Goal: Information Seeking & Learning: Check status

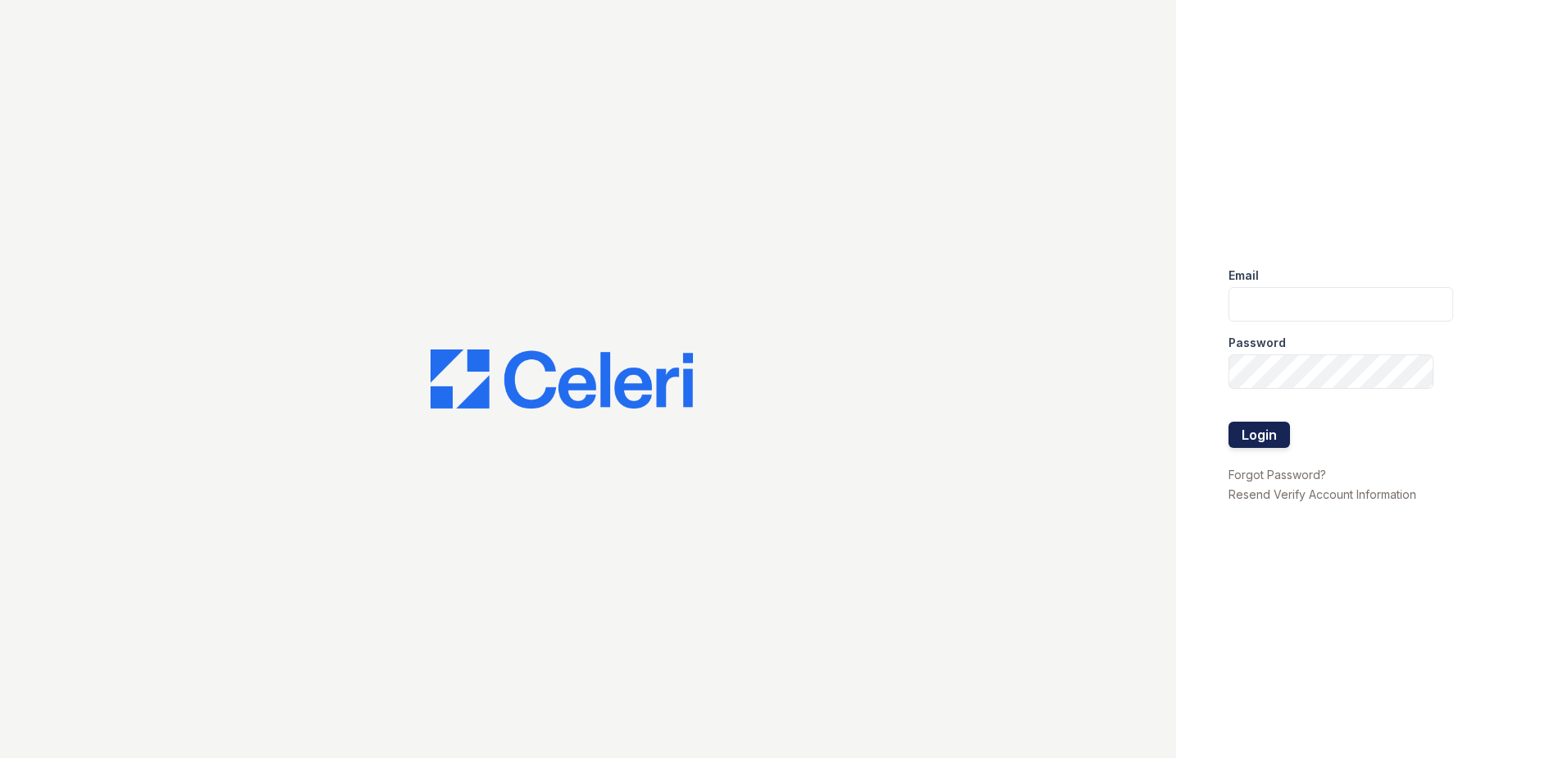
type input "[EMAIL_ADDRESS][DOMAIN_NAME]"
click at [1248, 437] on button "Login" at bounding box center [1259, 435] width 62 height 27
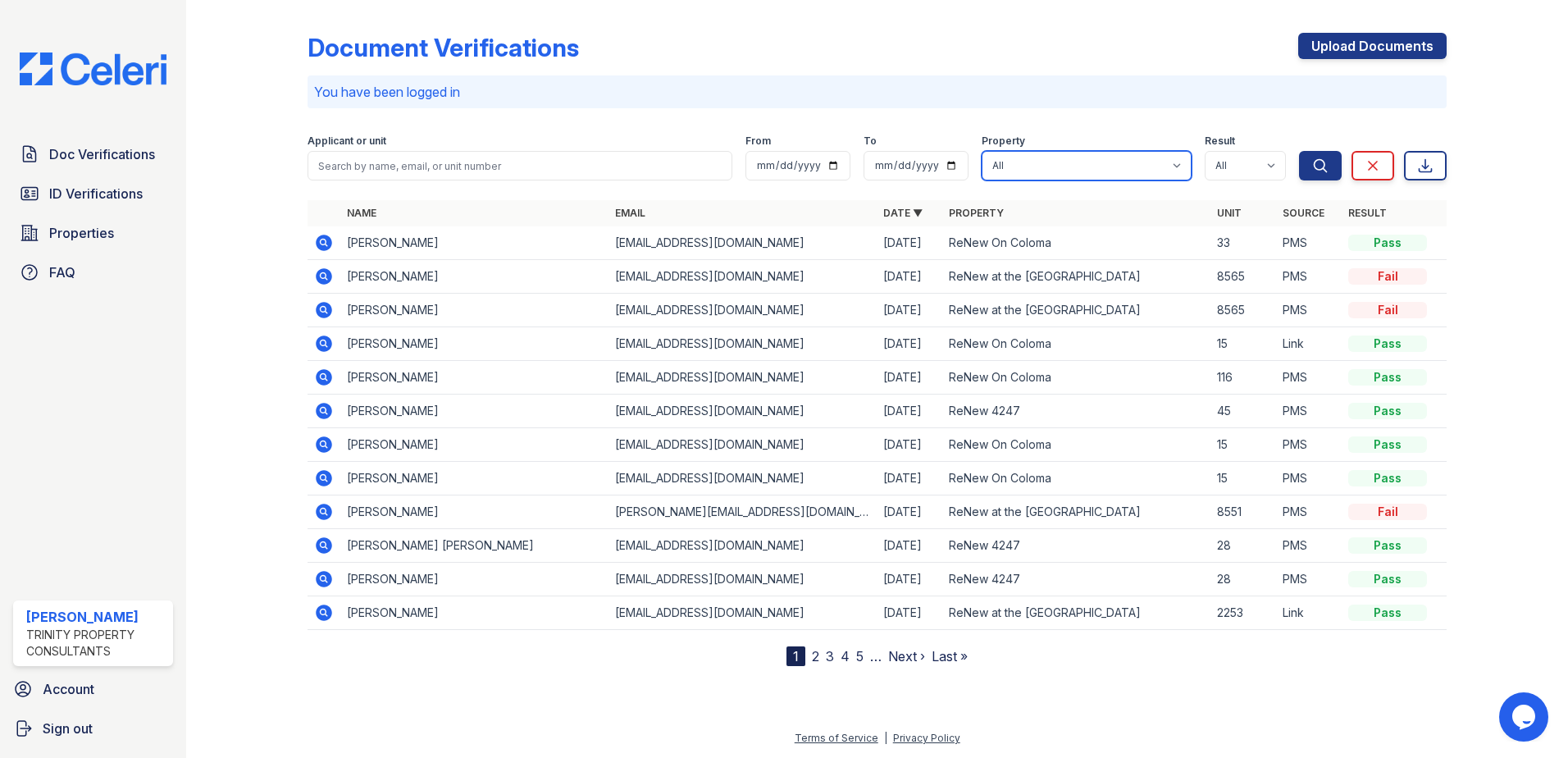
click at [1142, 167] on select "All ReNew 4247 ReNew Aster ReNew at the Delta ReNew On Coloma" at bounding box center [1087, 165] width 210 height 30
select select "30"
click at [983, 151] on select "All ReNew 4247 ReNew Aster ReNew at the Delta ReNew On Coloma" at bounding box center [1087, 165] width 210 height 30
click at [1321, 160] on icon "submit" at bounding box center [1319, 165] width 16 height 16
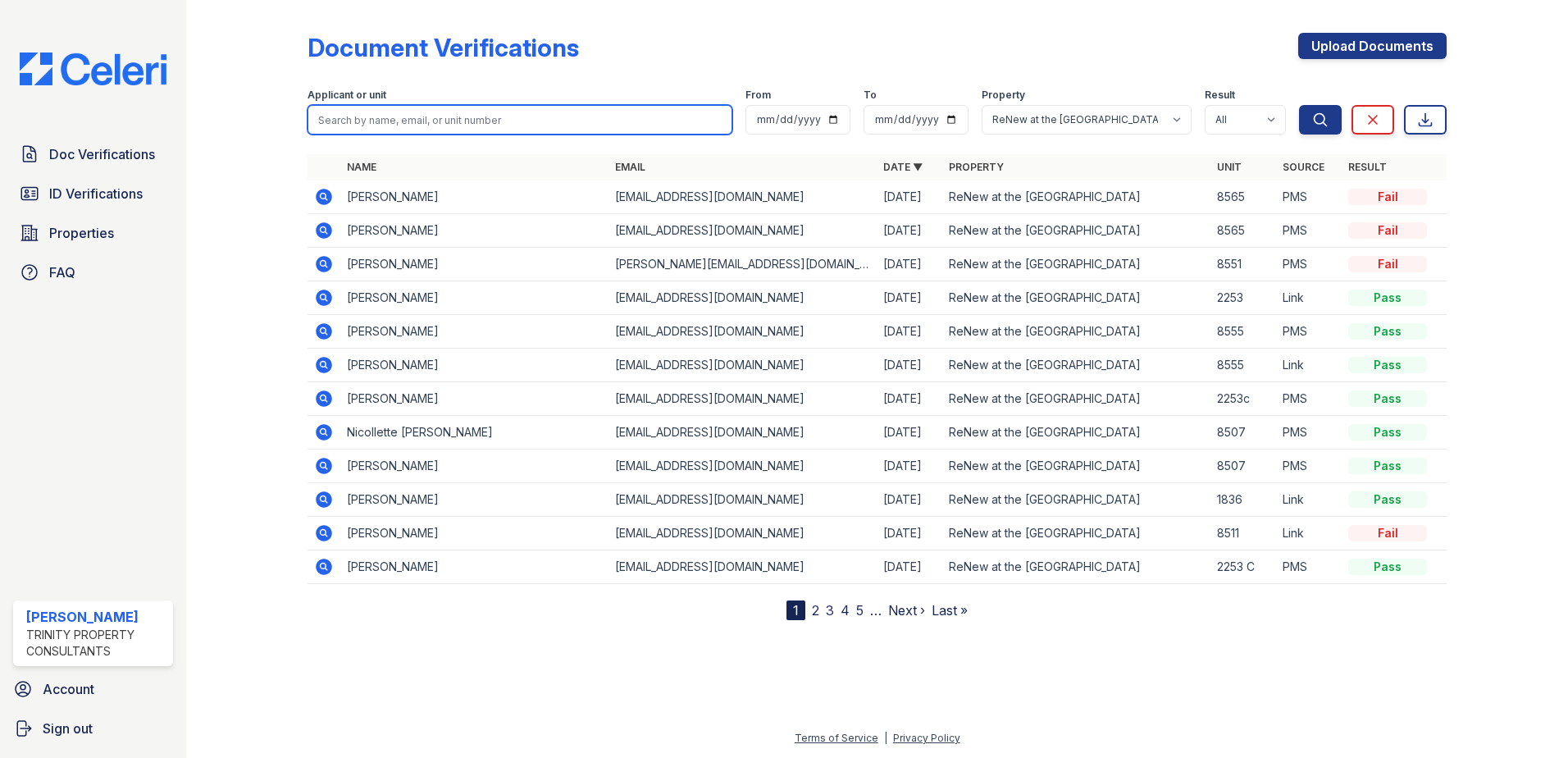
click at [426, 116] on input "search" at bounding box center [520, 119] width 425 height 30
type input "thaka"
click at [1299, 105] on button "Search" at bounding box center [1320, 119] width 43 height 30
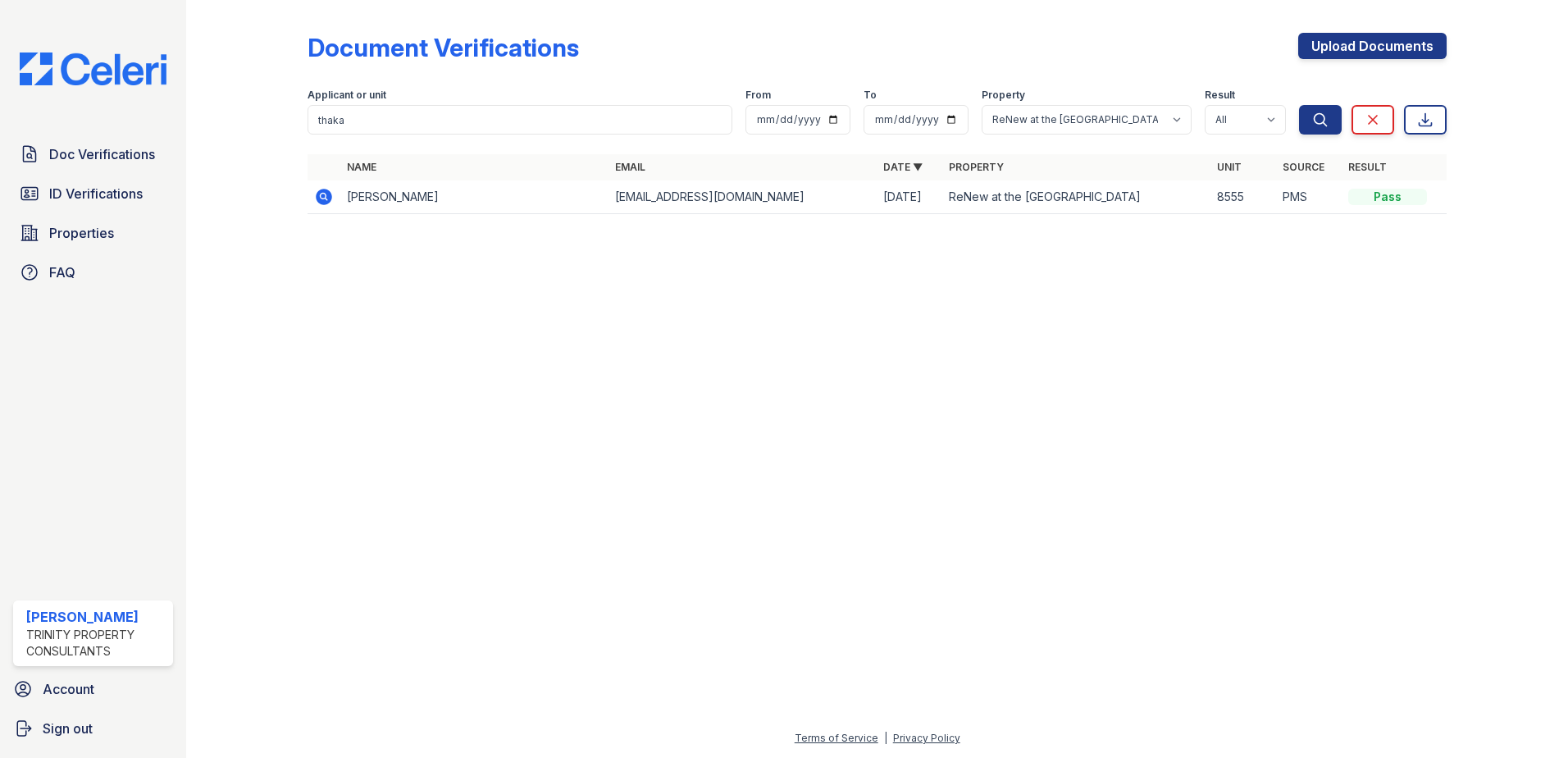
click at [326, 196] on icon at bounding box center [323, 196] width 20 height 20
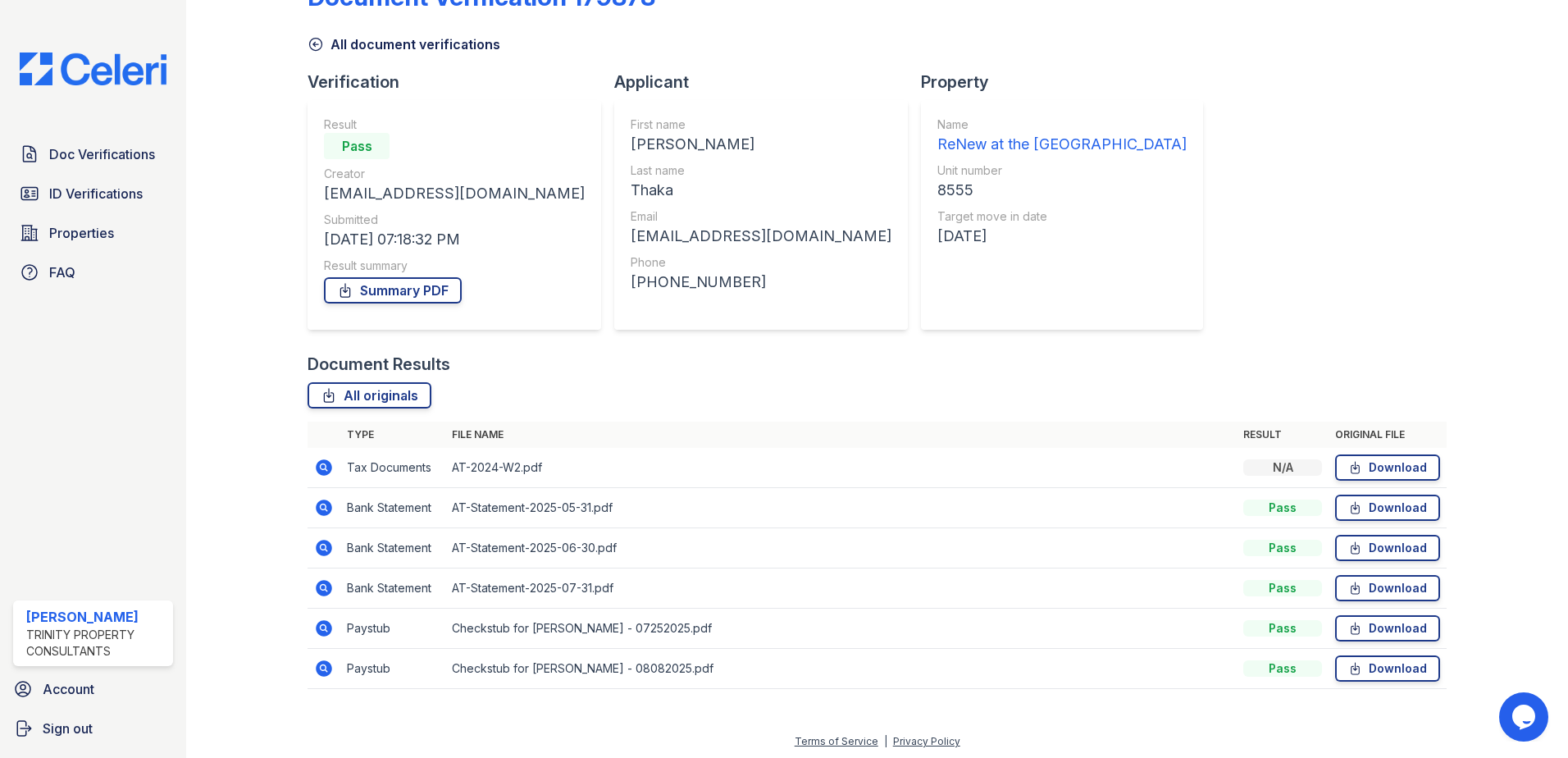
scroll to position [54, 0]
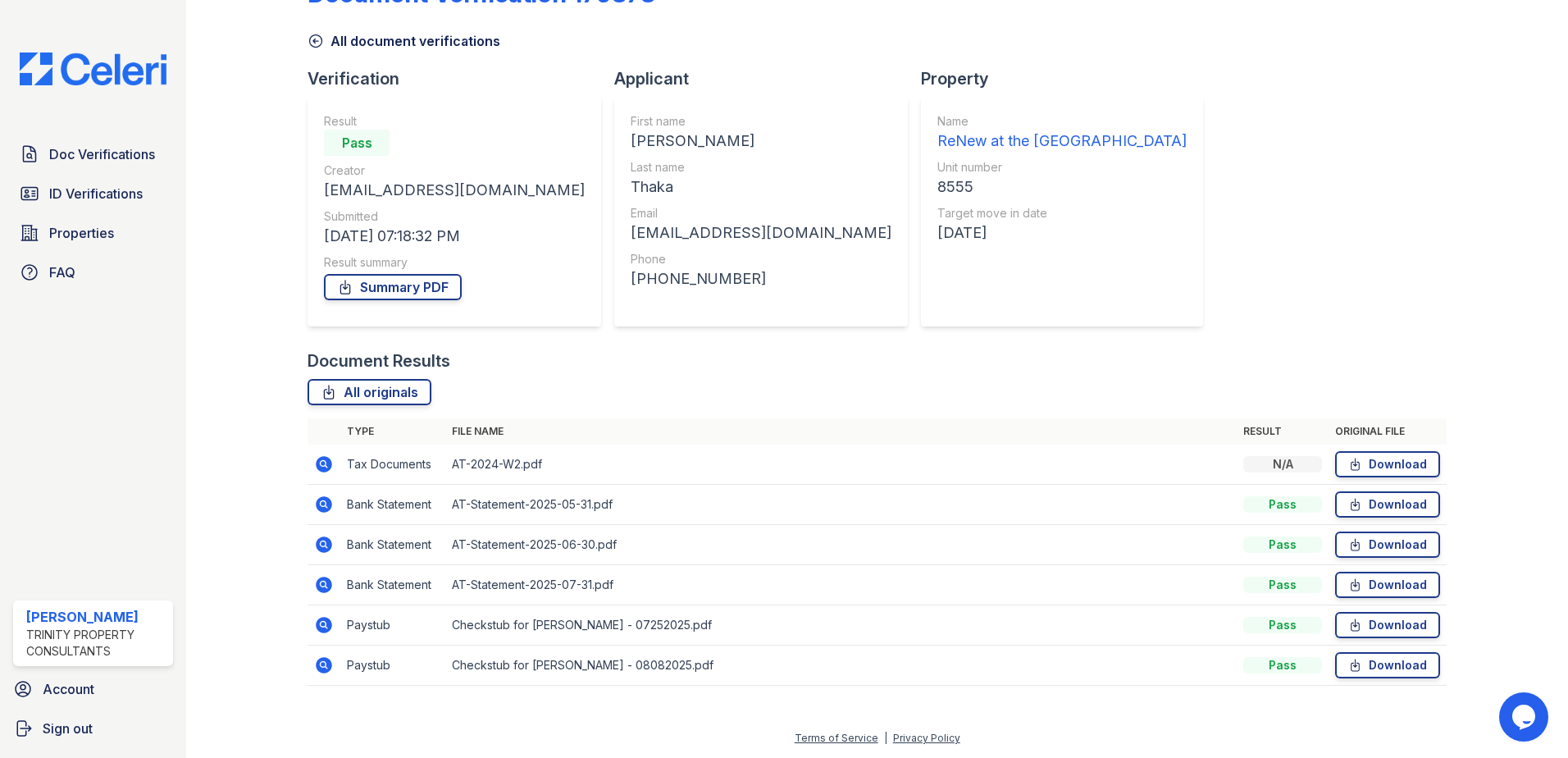
click at [316, 665] on icon at bounding box center [323, 665] width 16 height 16
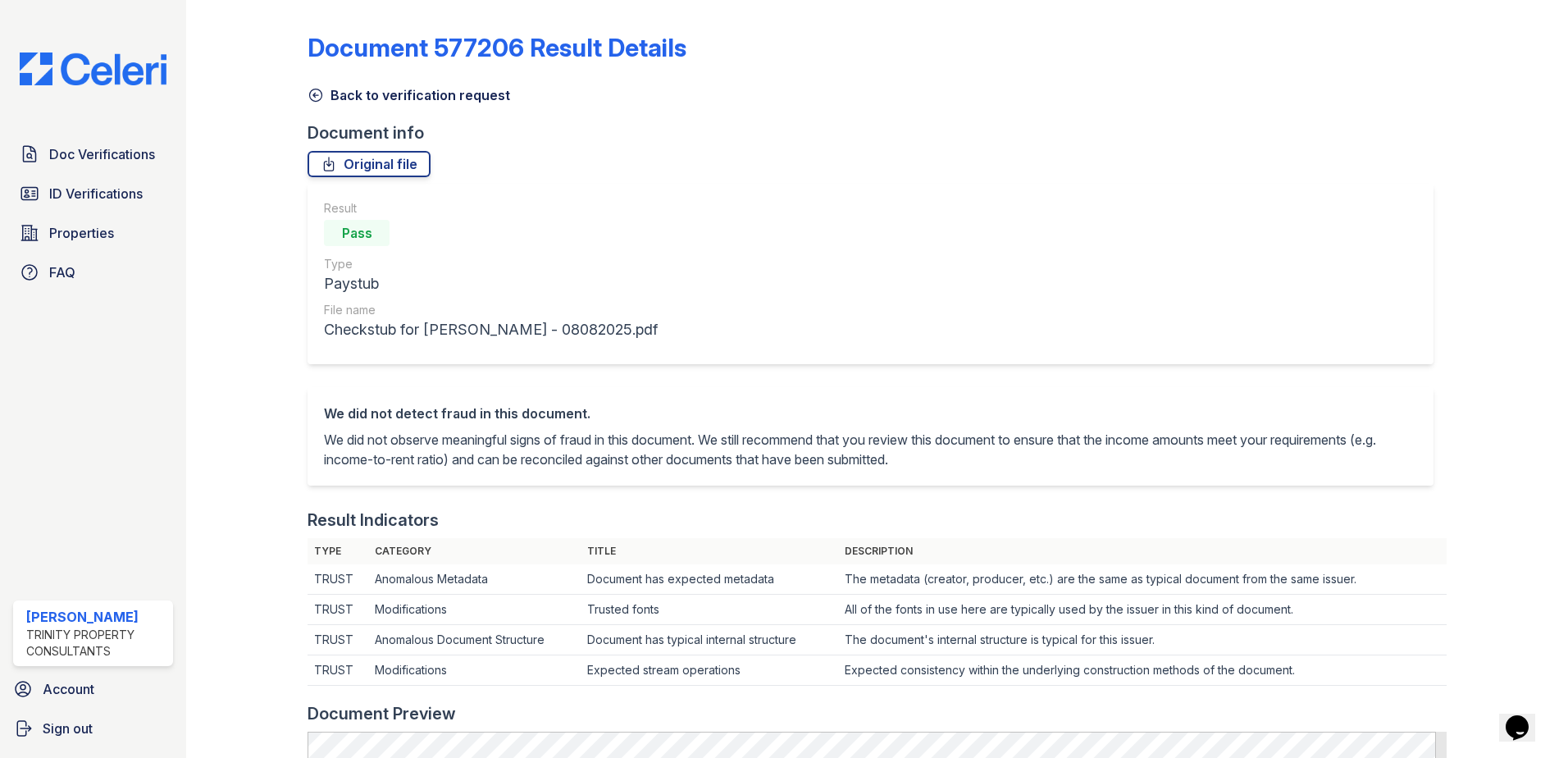
click at [313, 92] on icon at bounding box center [316, 94] width 16 height 16
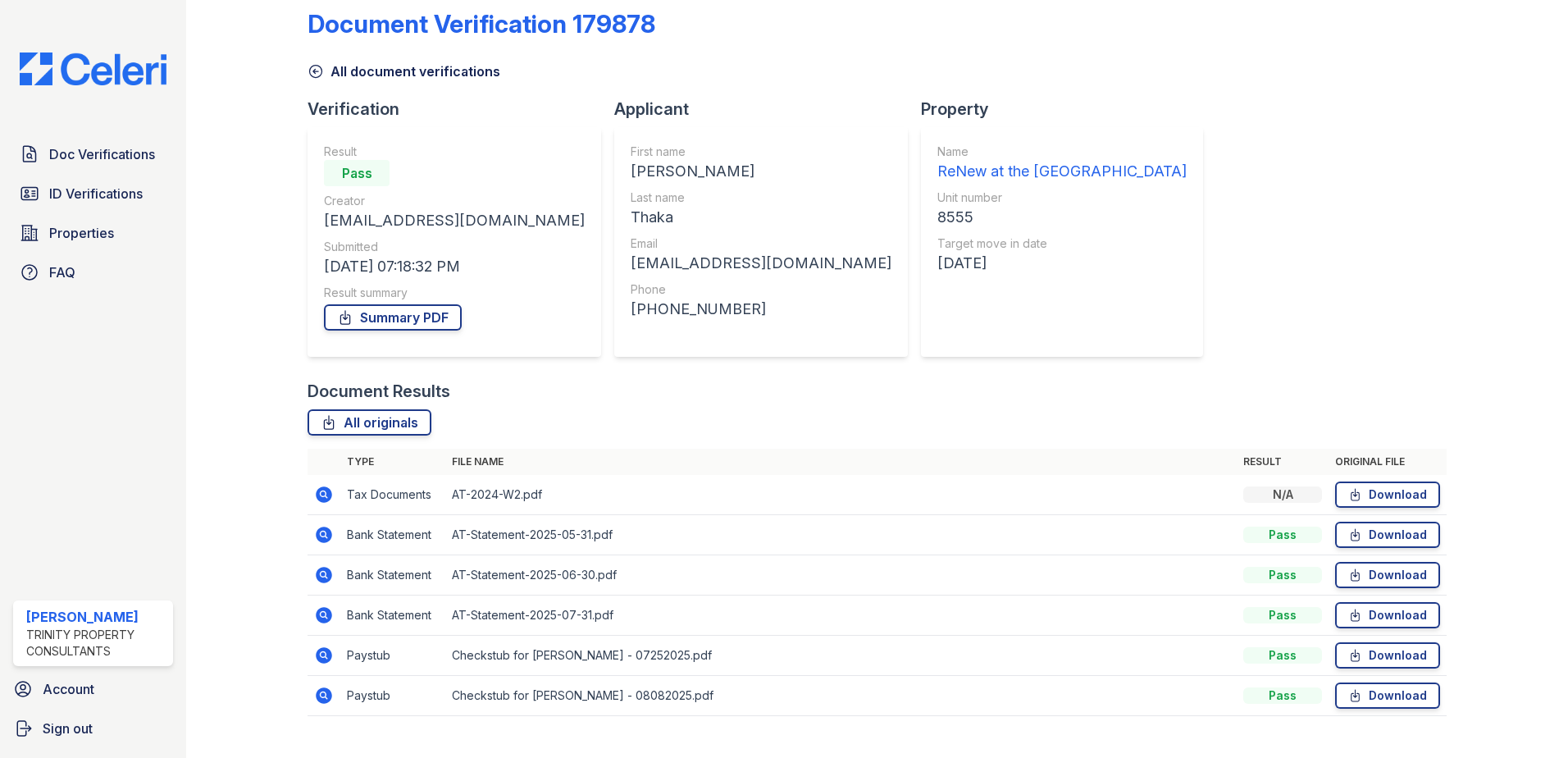
scroll to position [54, 0]
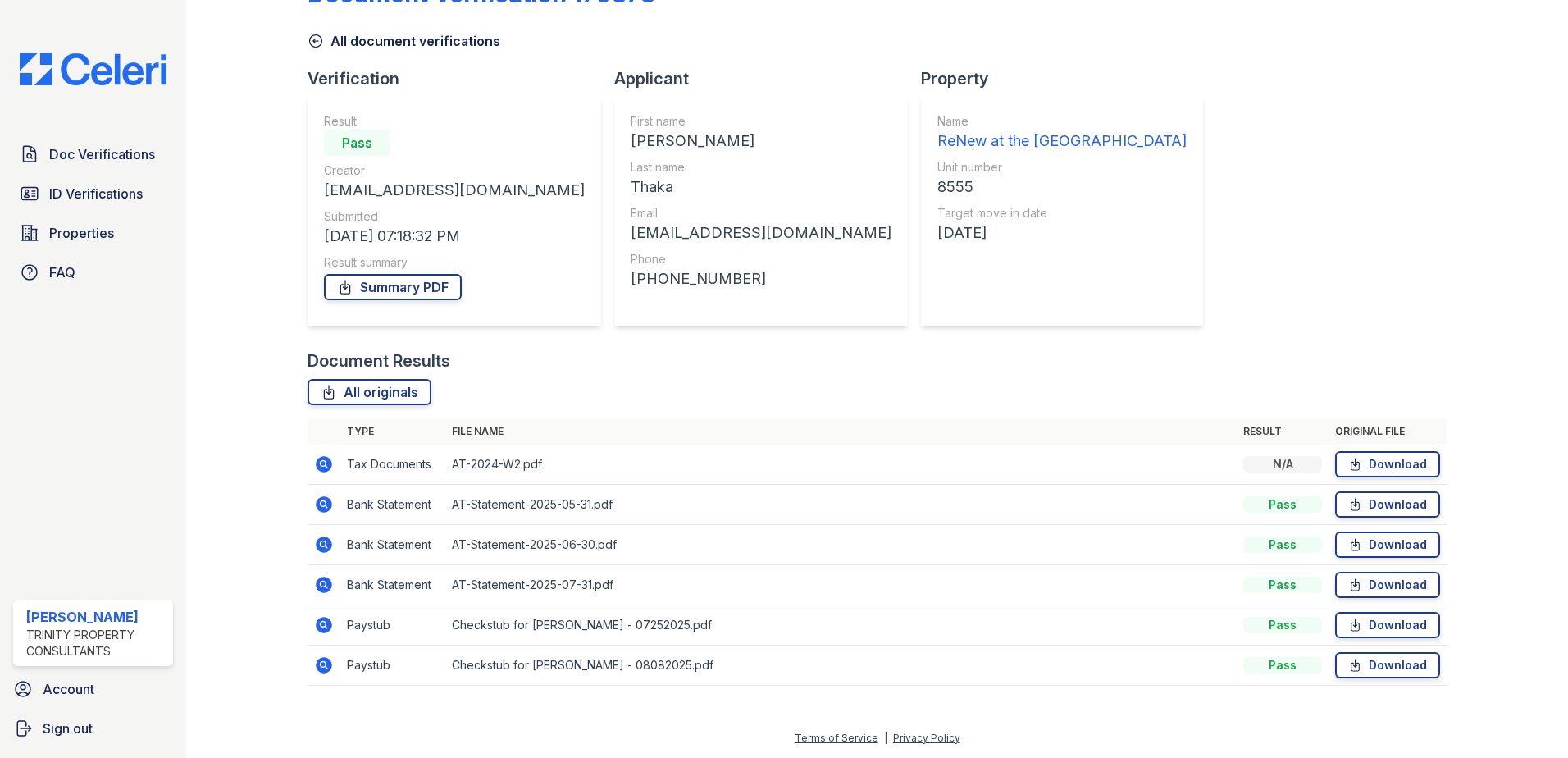
click at [318, 666] on icon at bounding box center [323, 665] width 16 height 16
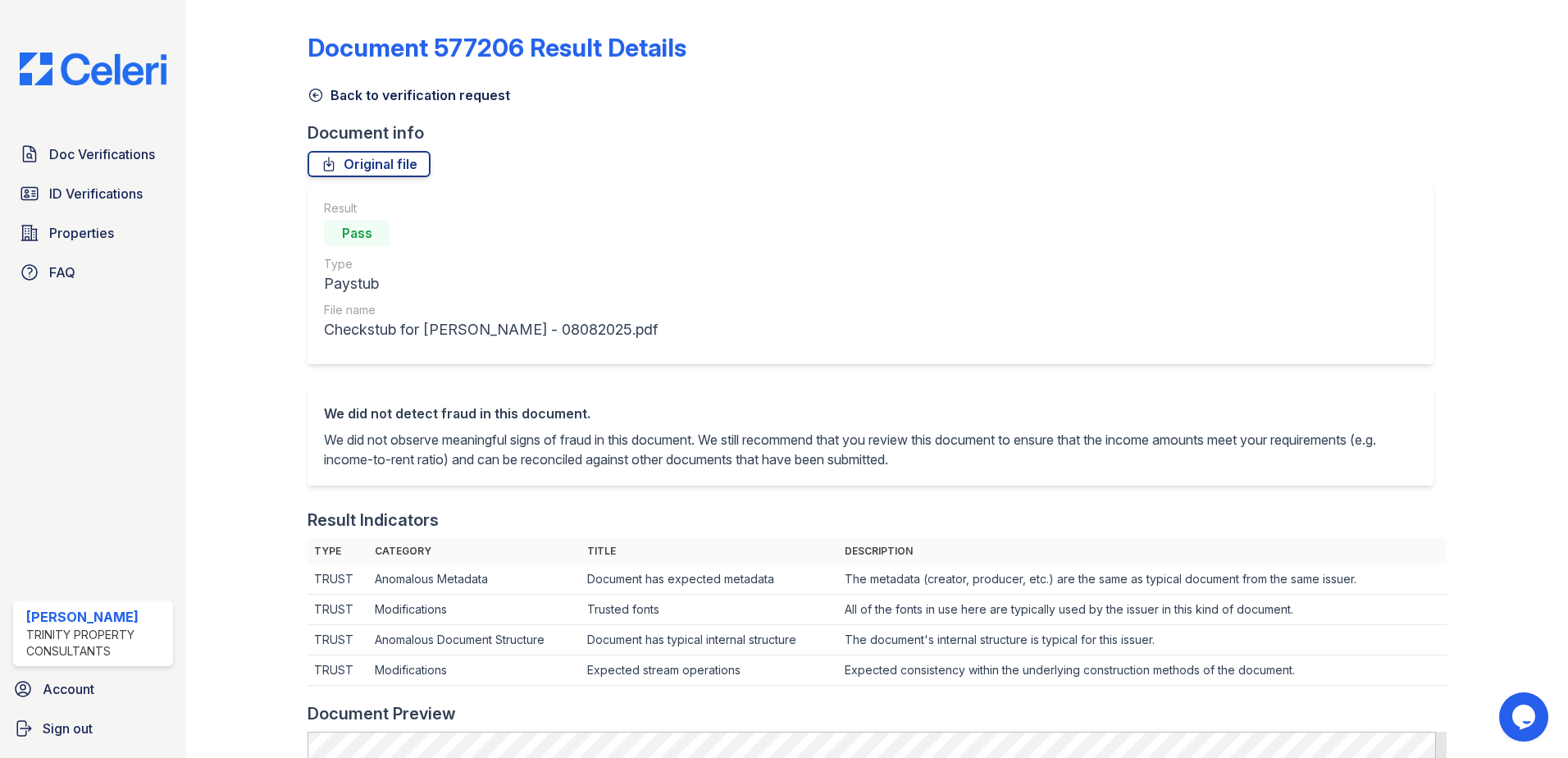
click at [318, 94] on icon at bounding box center [316, 94] width 16 height 16
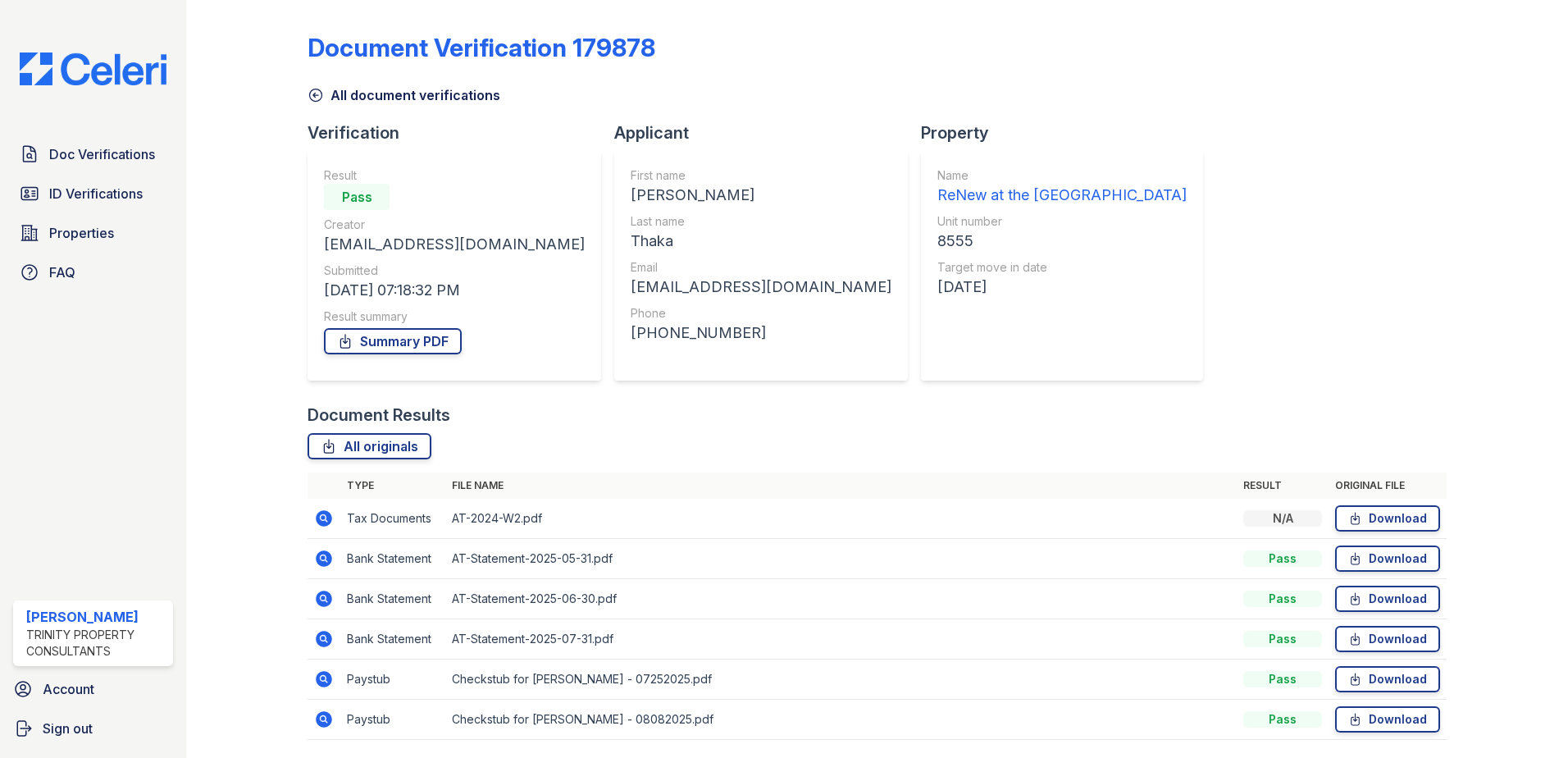
scroll to position [54, 0]
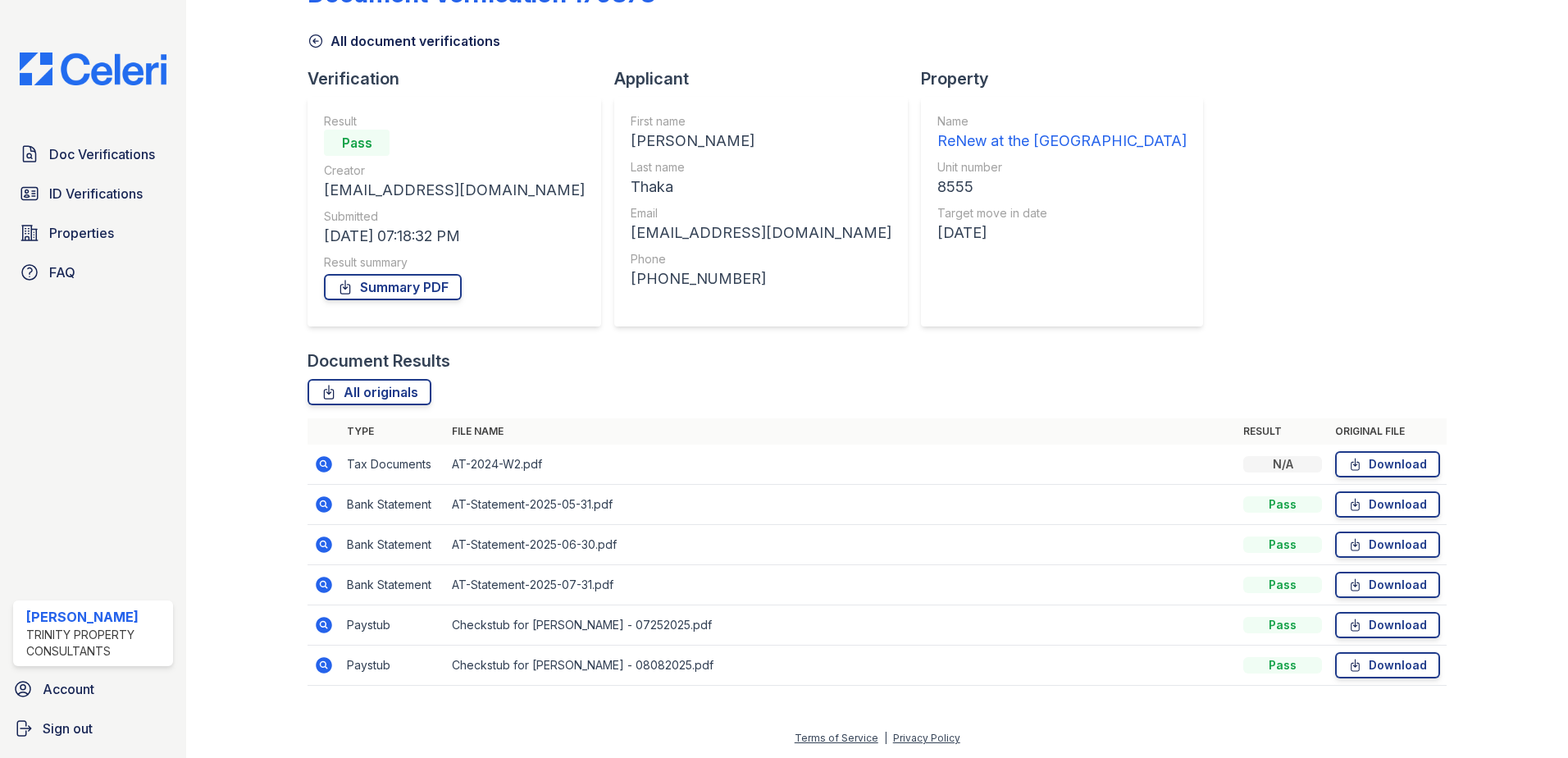
click at [319, 625] on icon at bounding box center [323, 625] width 20 height 20
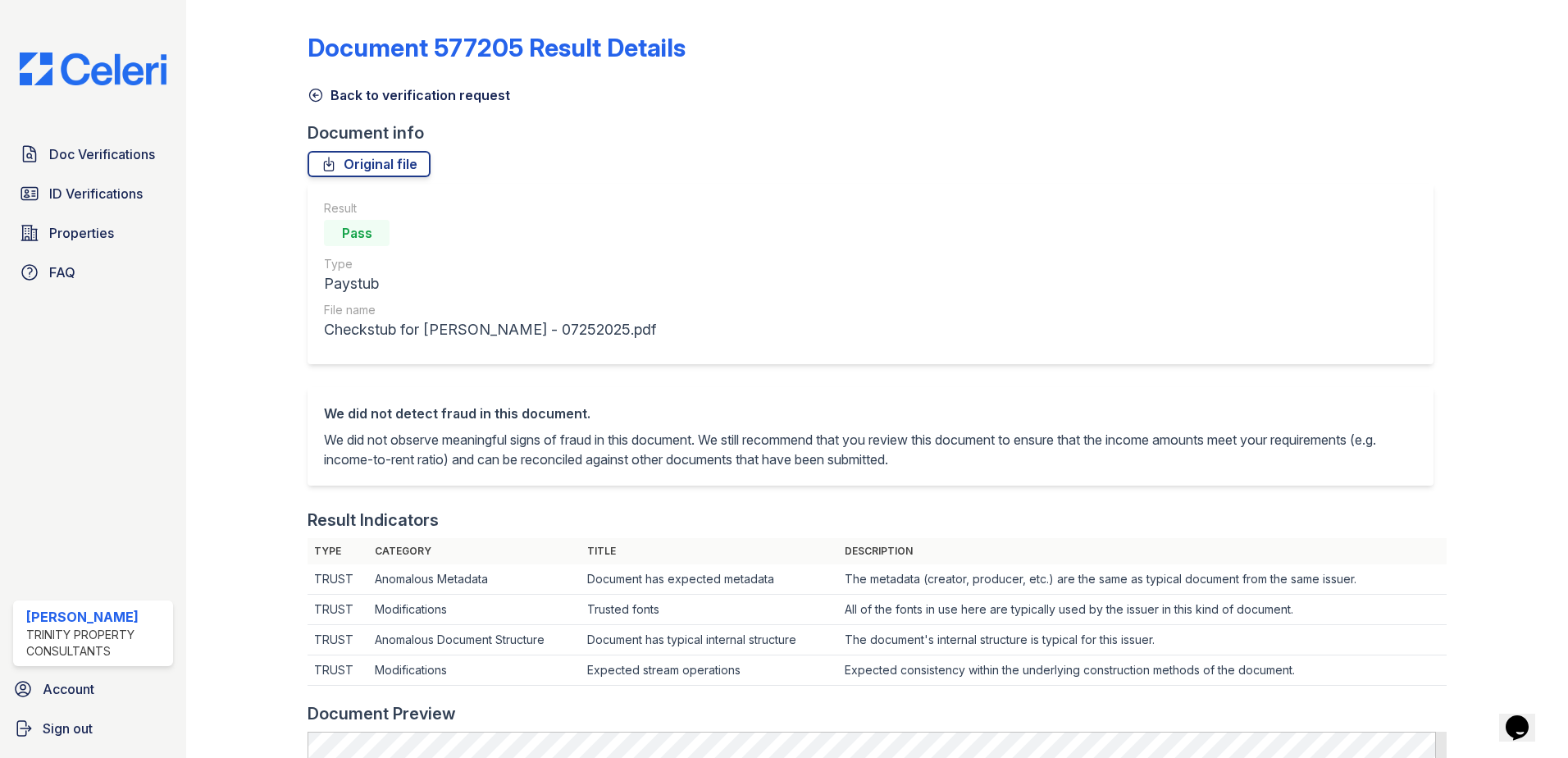
click at [302, 93] on div at bounding box center [260, 748] width 95 height 1483
click at [320, 92] on icon at bounding box center [316, 95] width 12 height 12
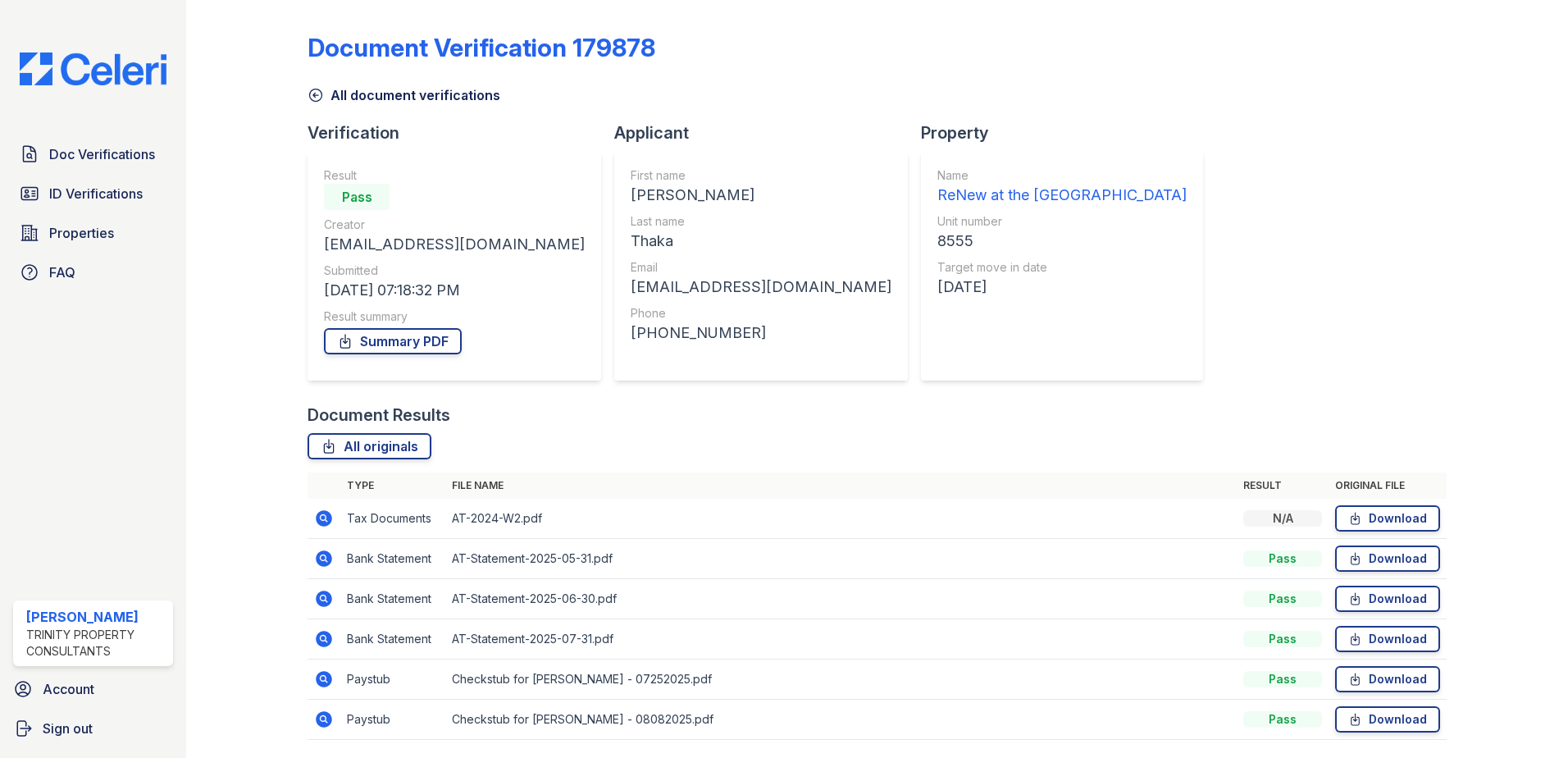
click at [321, 518] on icon at bounding box center [322, 517] width 4 height 4
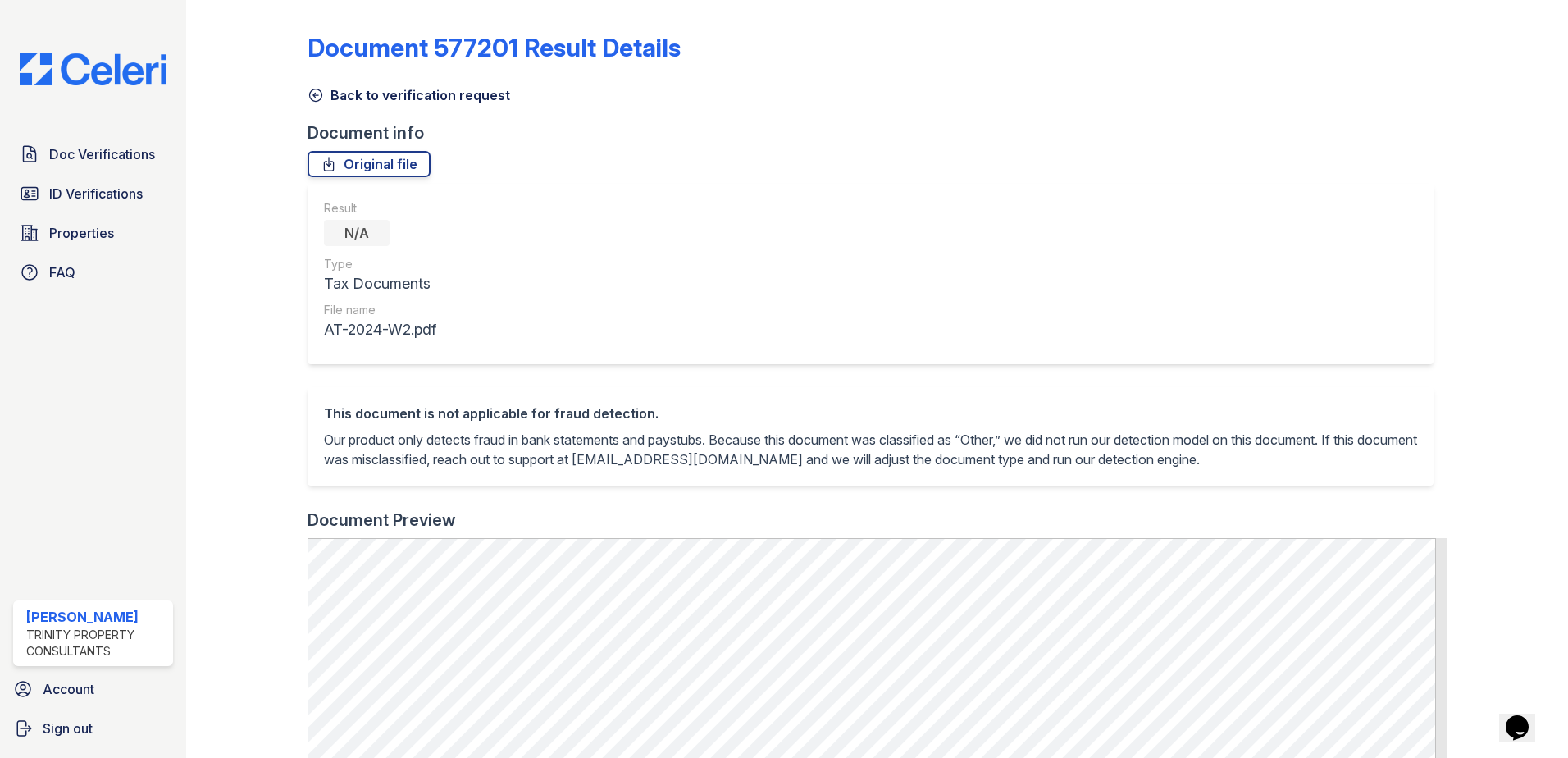
click at [314, 98] on icon at bounding box center [316, 94] width 16 height 16
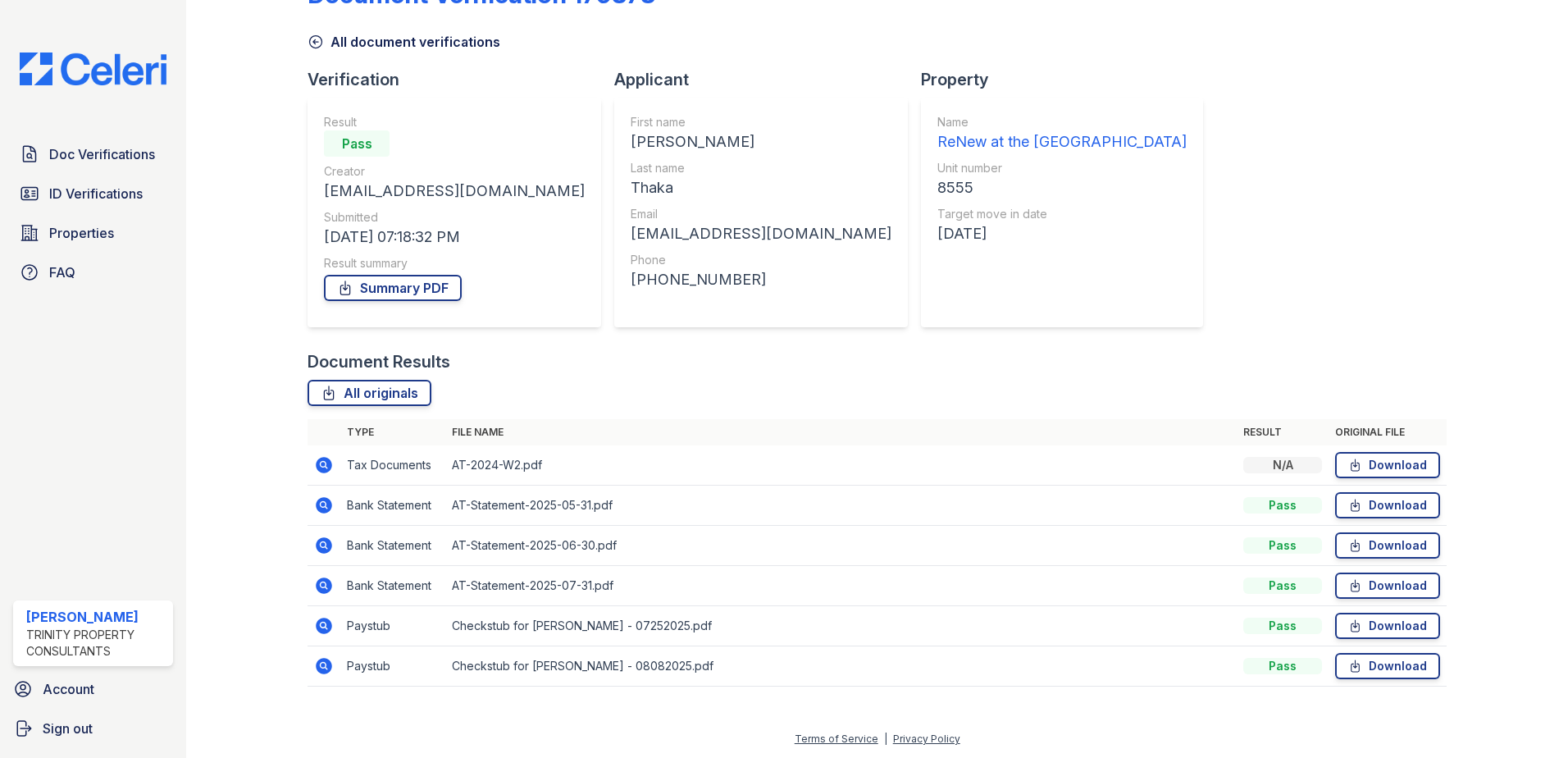
scroll to position [54, 0]
click at [322, 590] on icon at bounding box center [323, 584] width 16 height 16
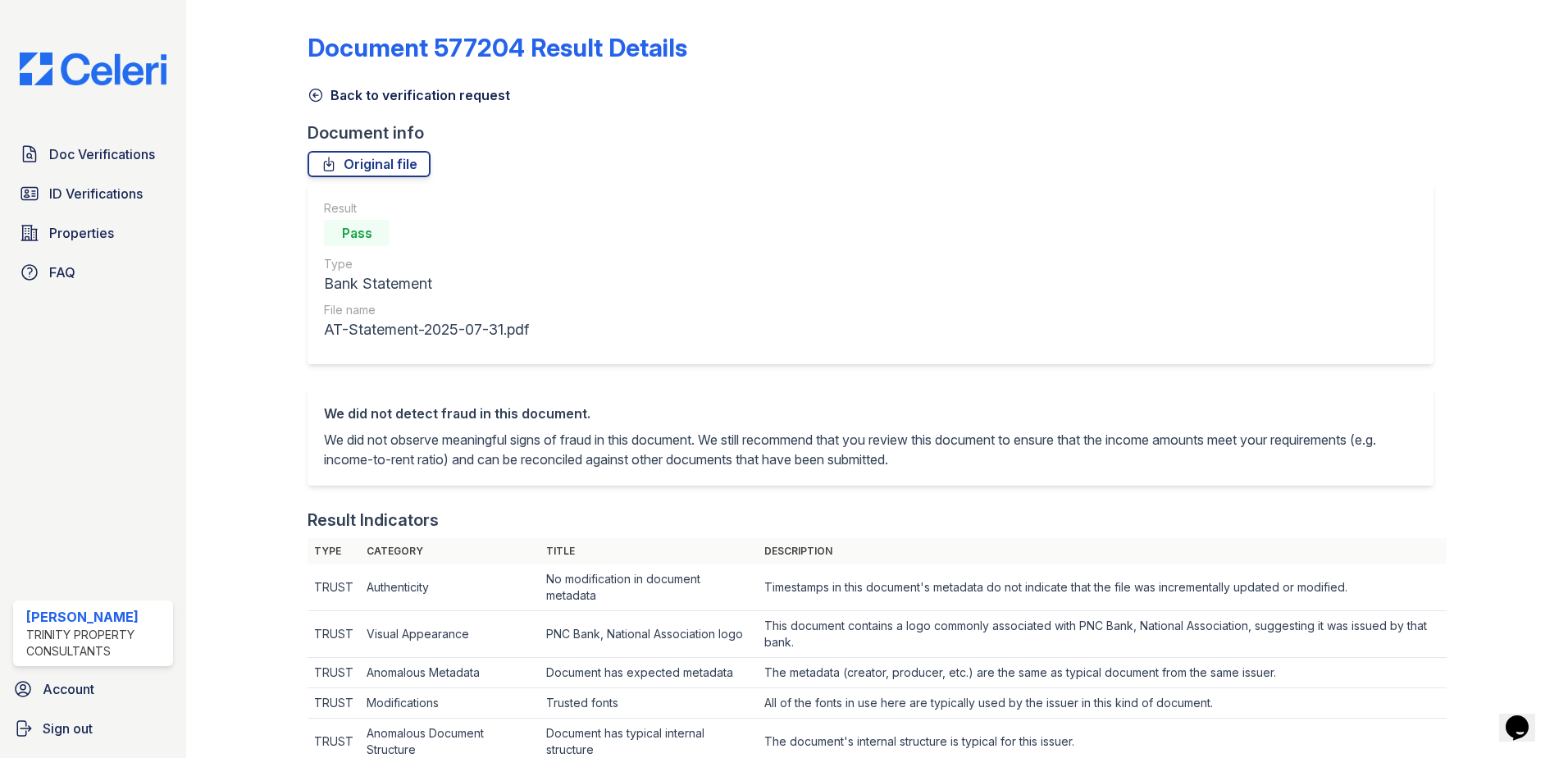
click at [318, 96] on icon at bounding box center [316, 94] width 16 height 16
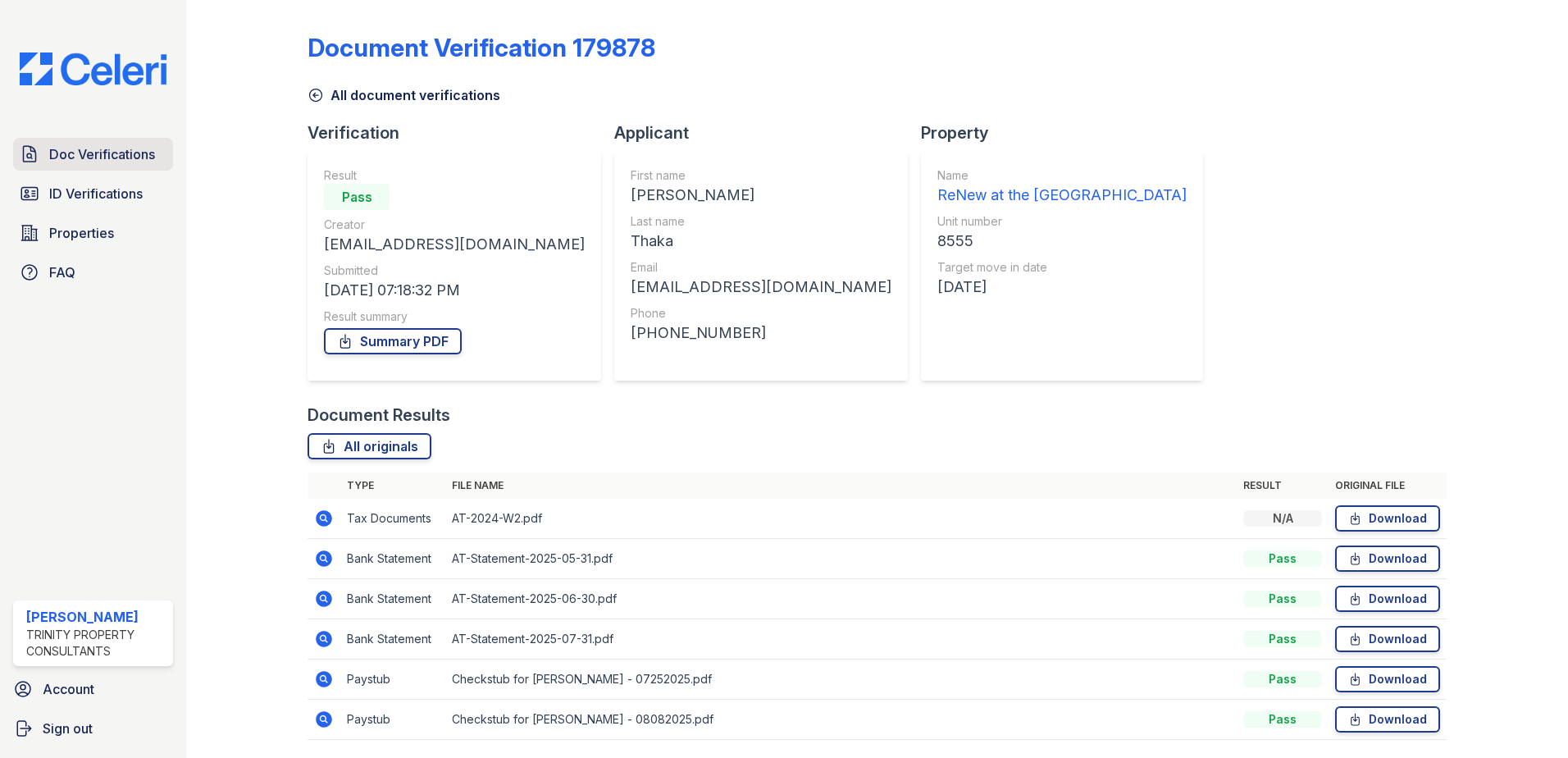
click at [101, 153] on span "Doc Verifications" at bounding box center [102, 154] width 106 height 20
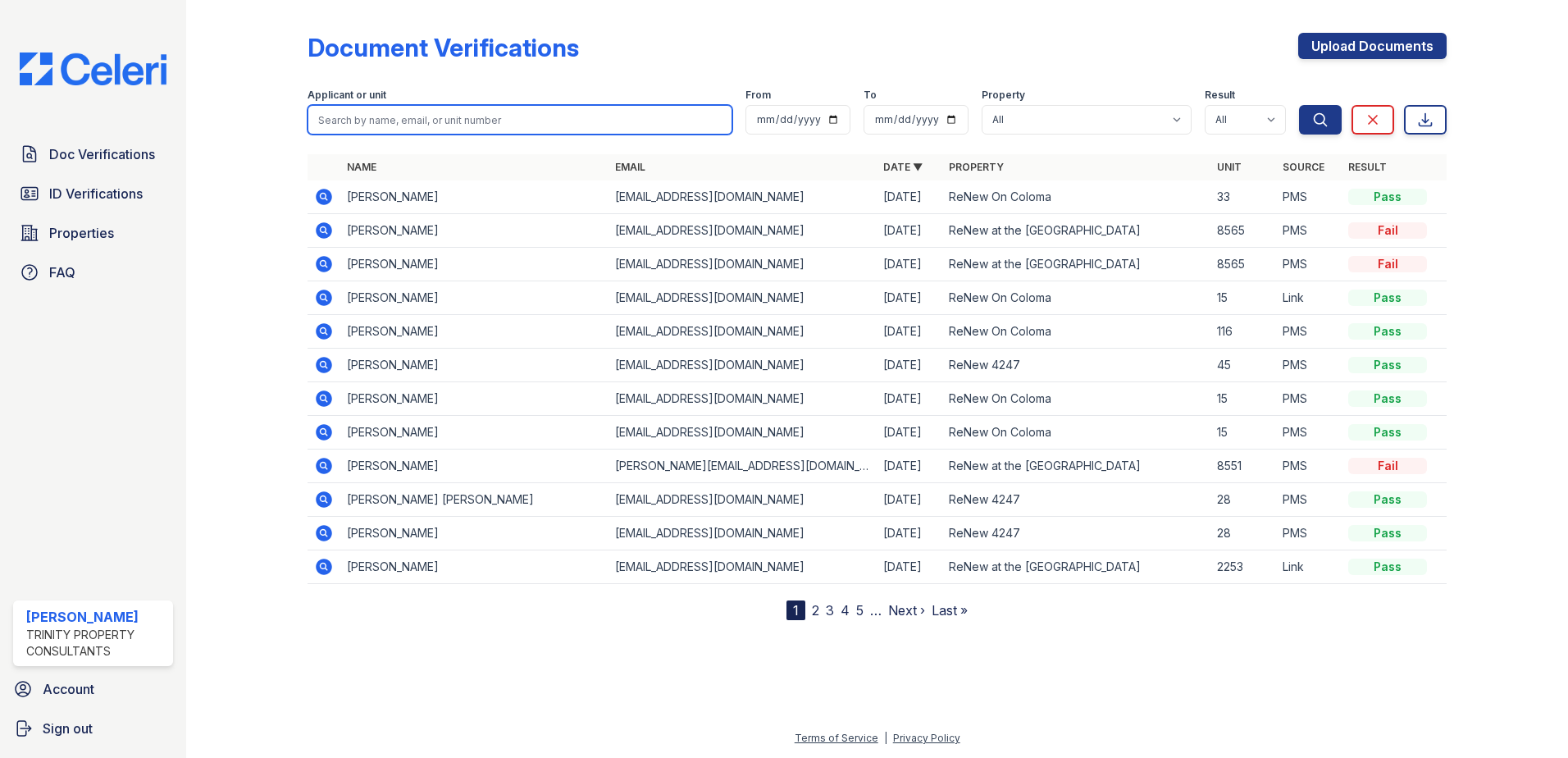
click at [484, 120] on input "search" at bounding box center [520, 119] width 425 height 30
type input "randy"
click at [1299, 105] on button "Search" at bounding box center [1320, 119] width 43 height 30
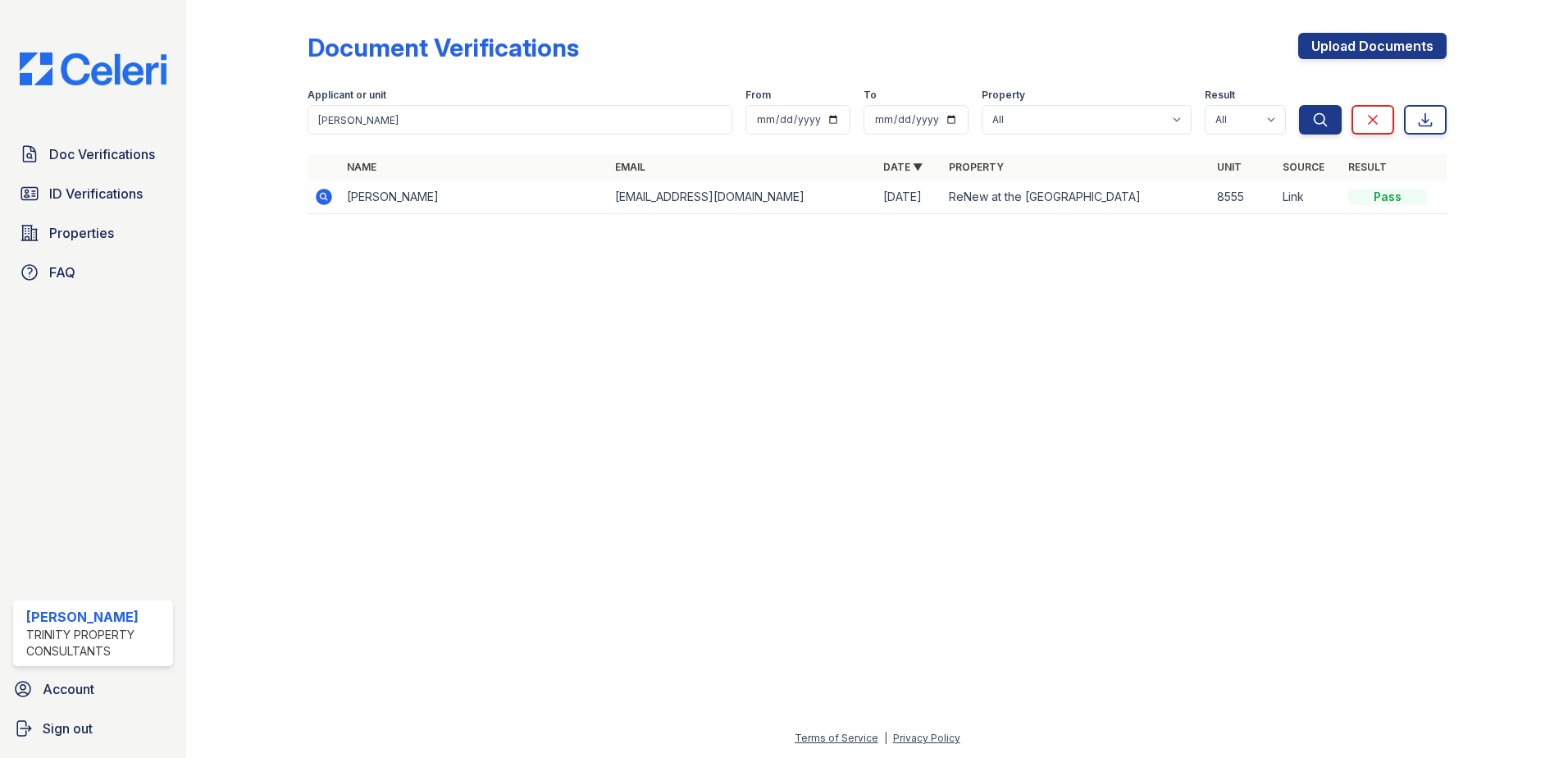
click at [322, 201] on icon at bounding box center [323, 196] width 16 height 16
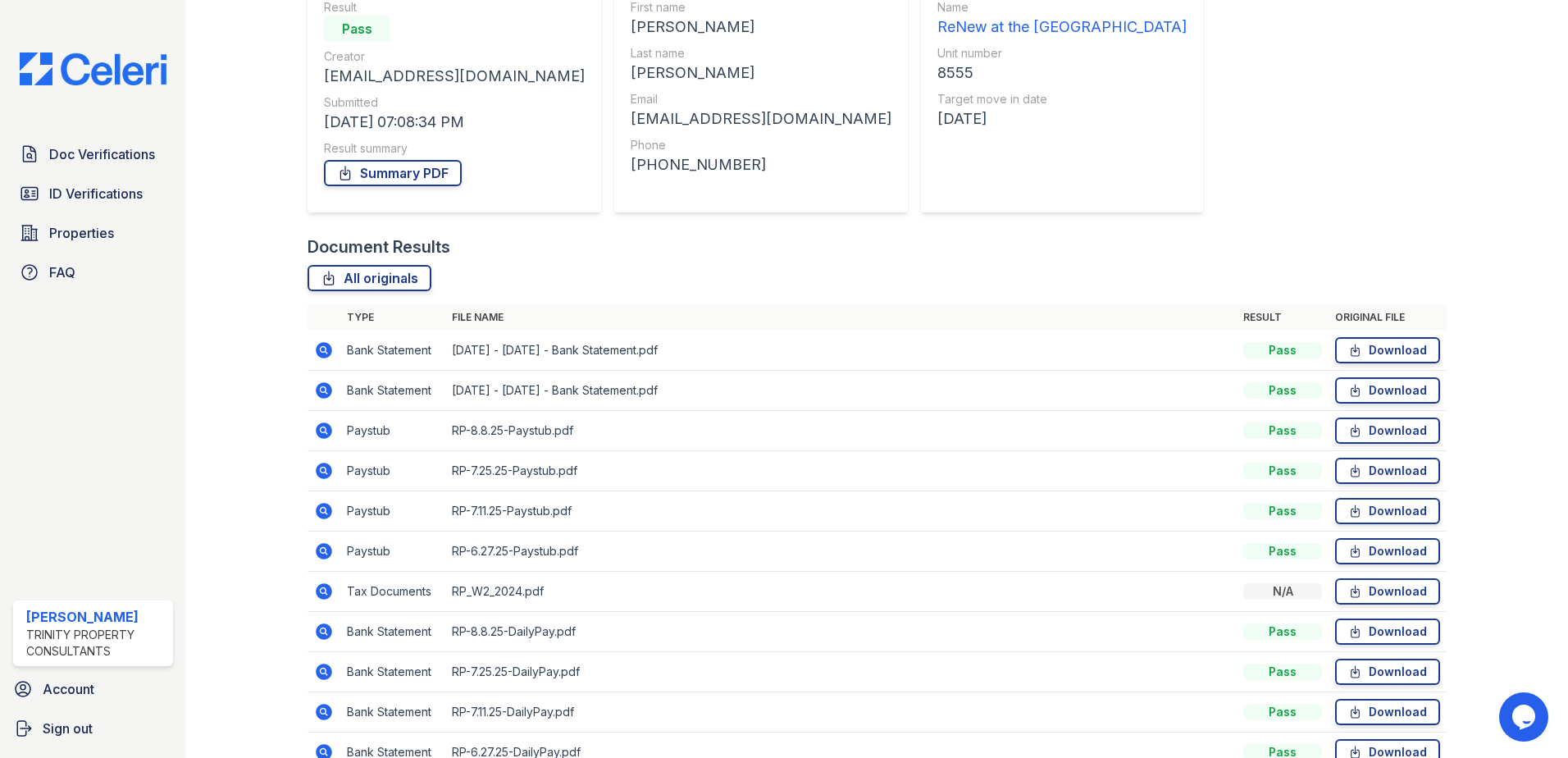
scroll to position [246, 0]
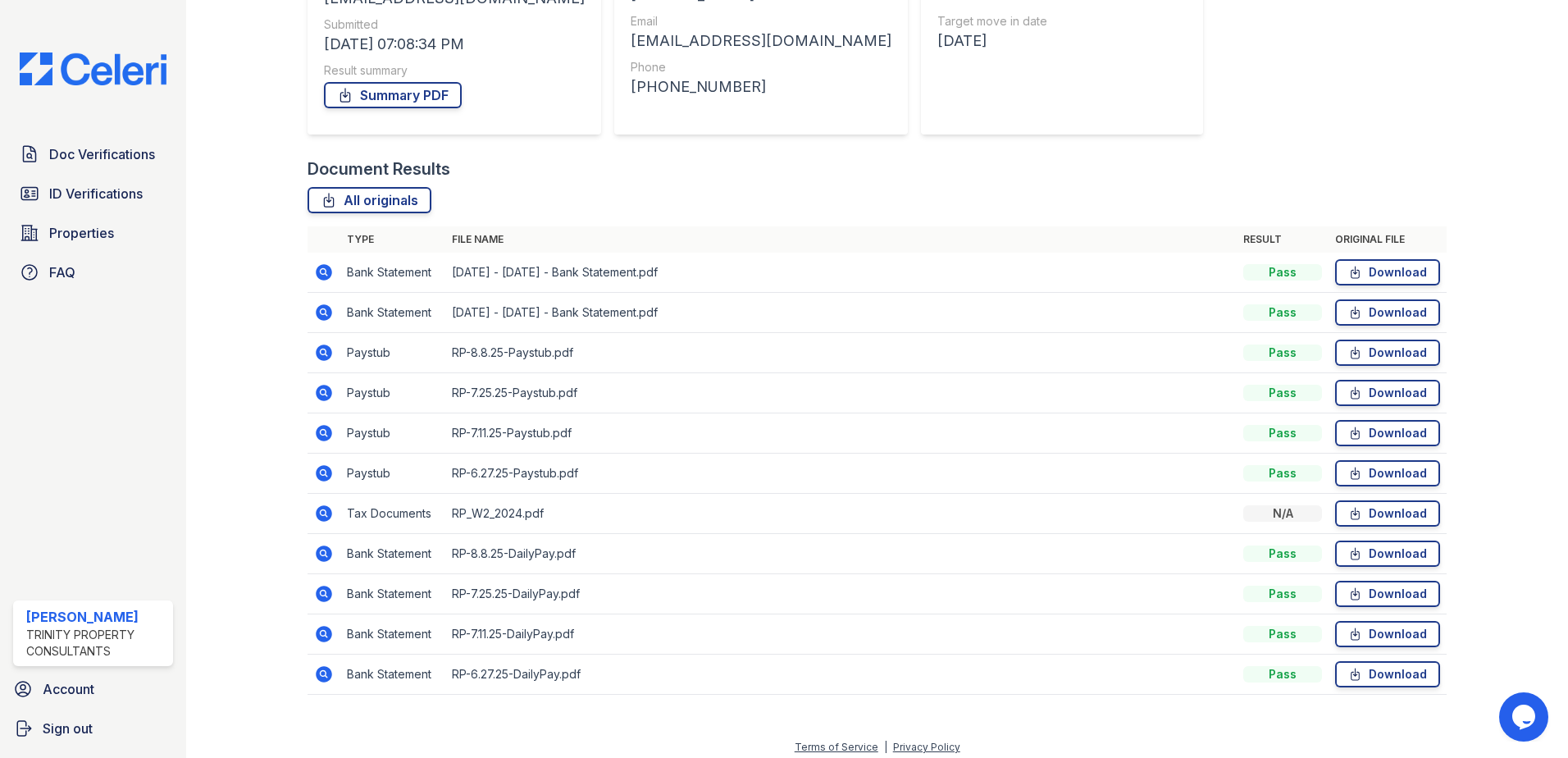
click at [323, 391] on icon at bounding box center [322, 392] width 4 height 4
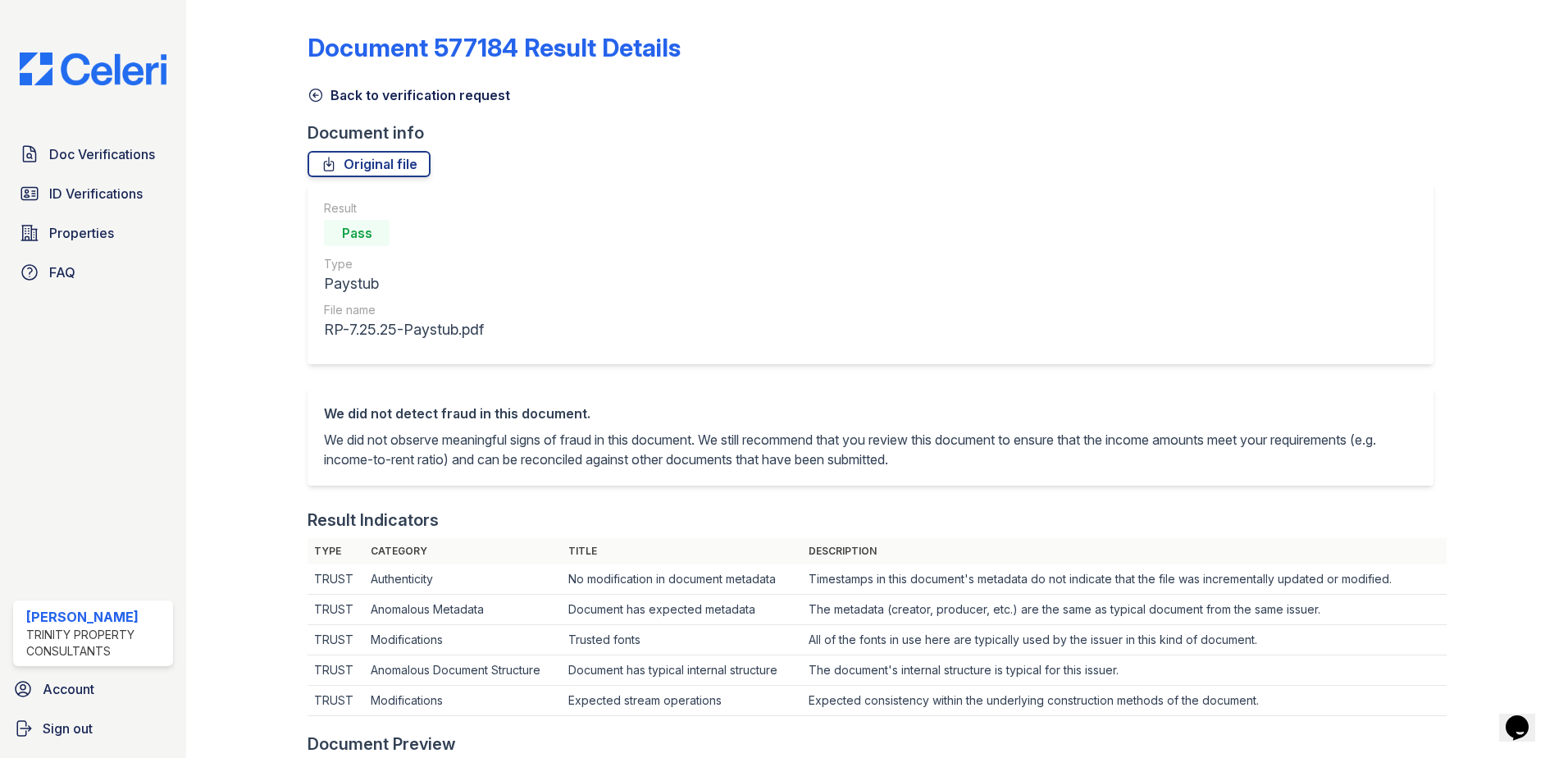
click at [314, 102] on icon at bounding box center [316, 95] width 12 height 12
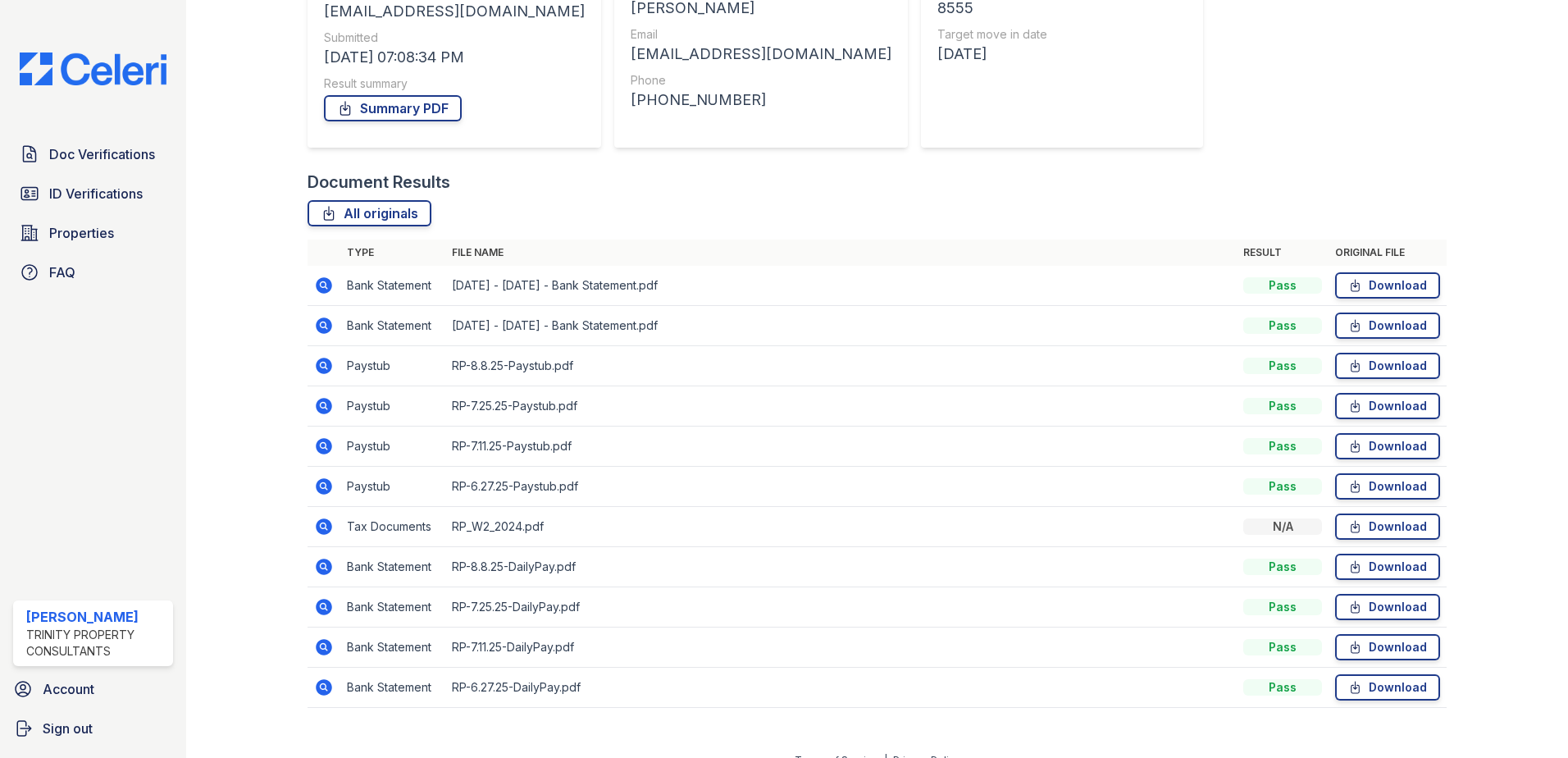
scroll to position [246, 0]
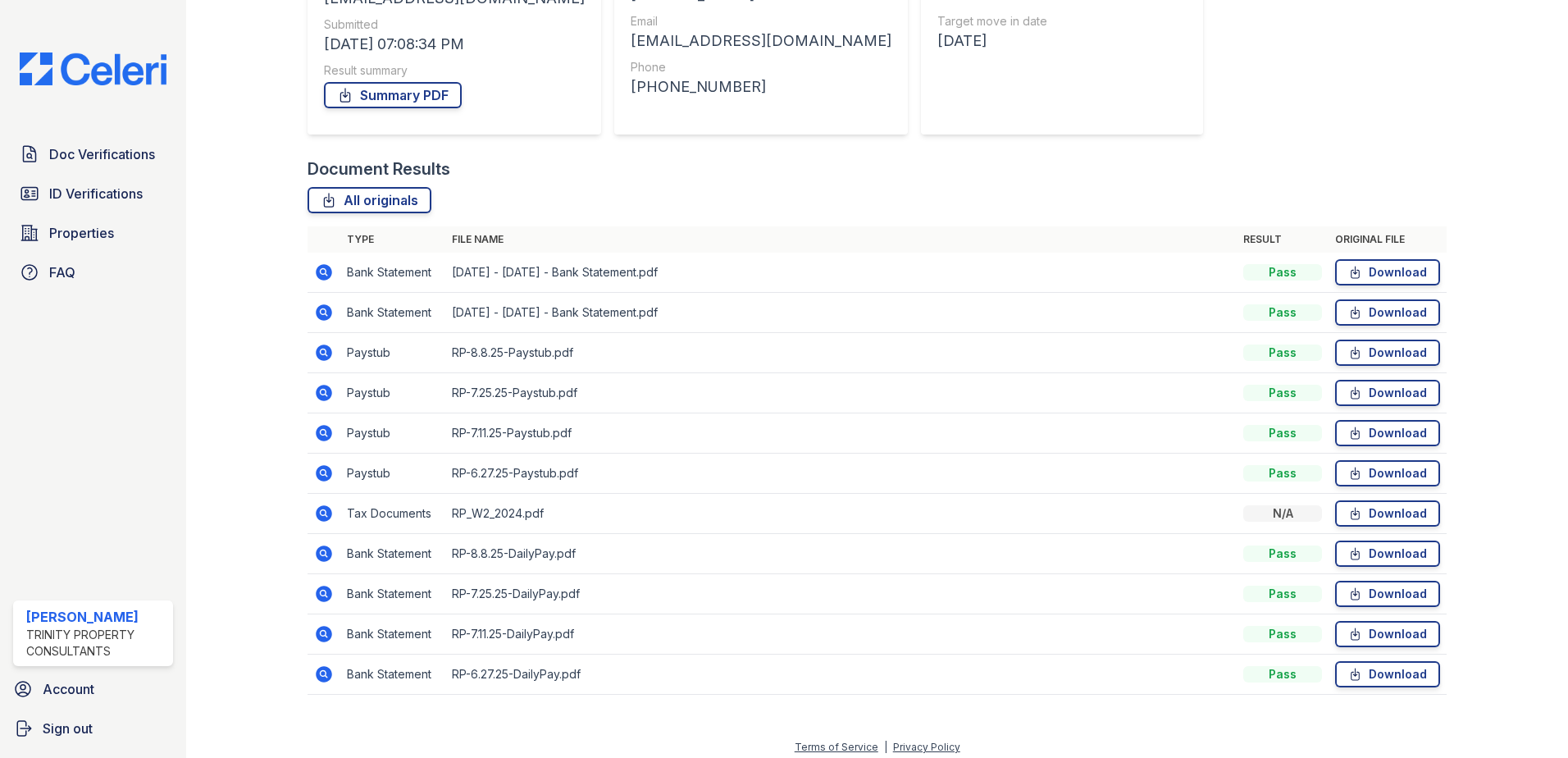
click at [319, 347] on icon at bounding box center [323, 352] width 16 height 16
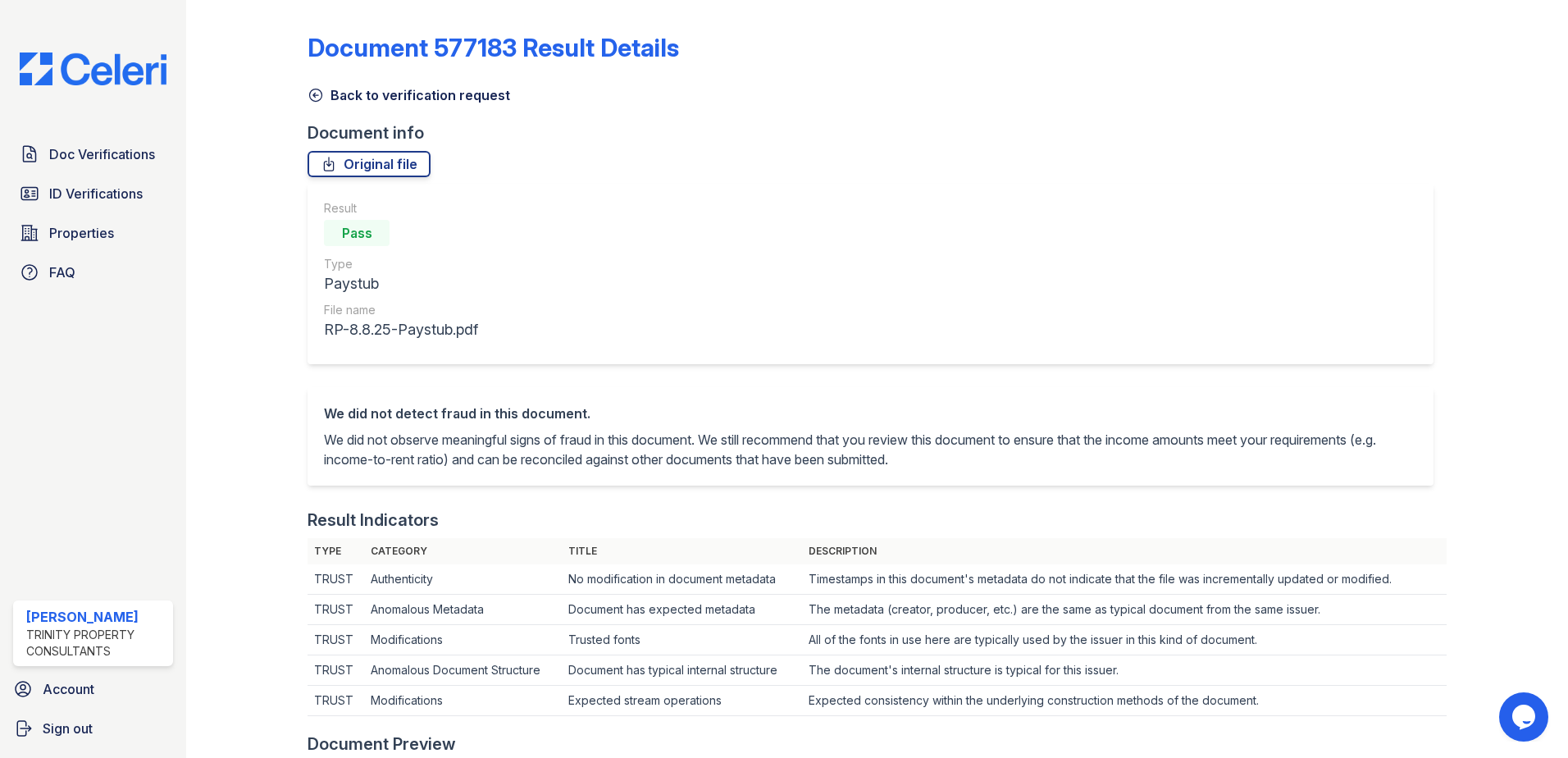
click at [312, 96] on icon at bounding box center [316, 94] width 16 height 16
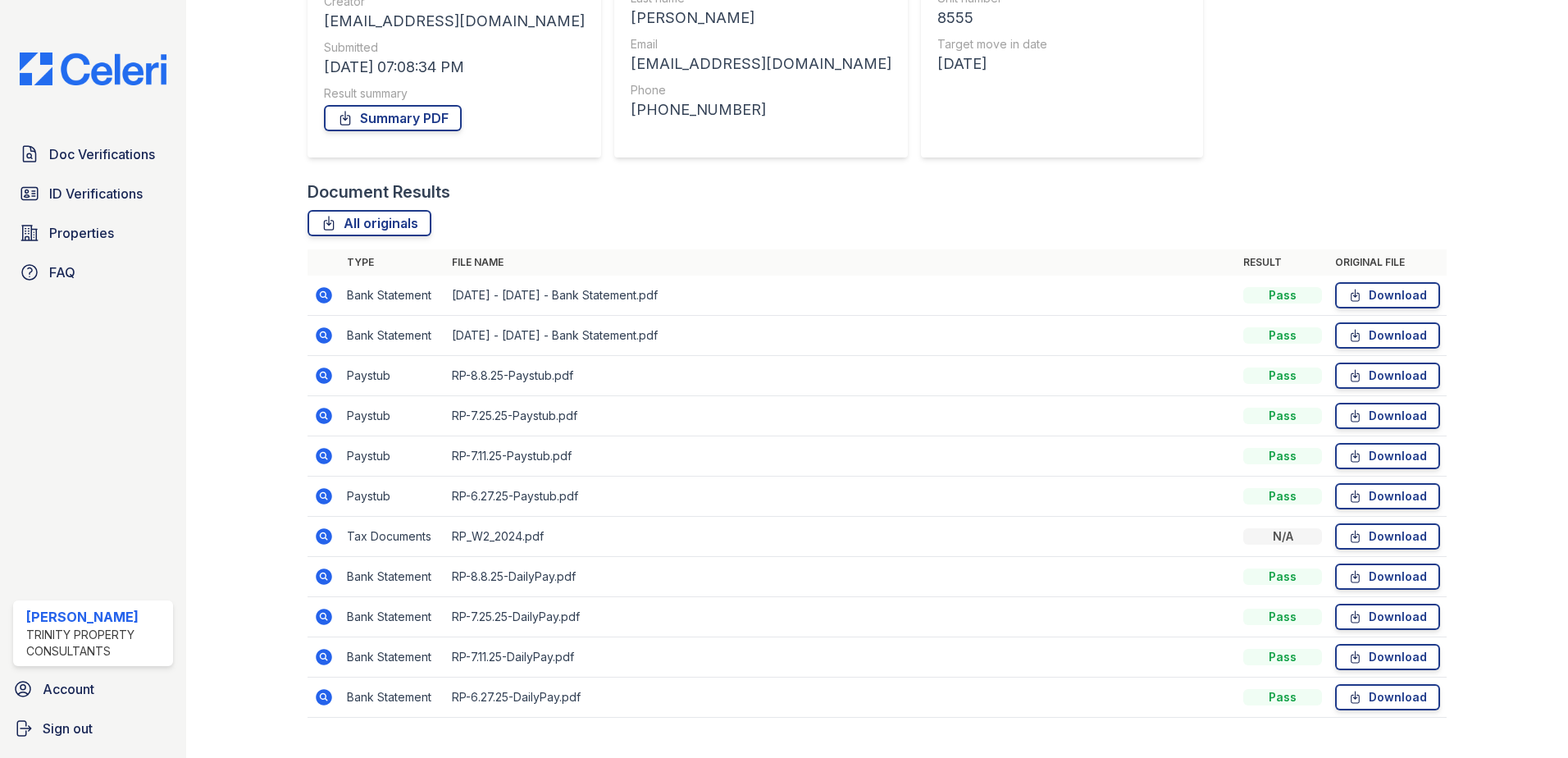
scroll to position [246, 0]
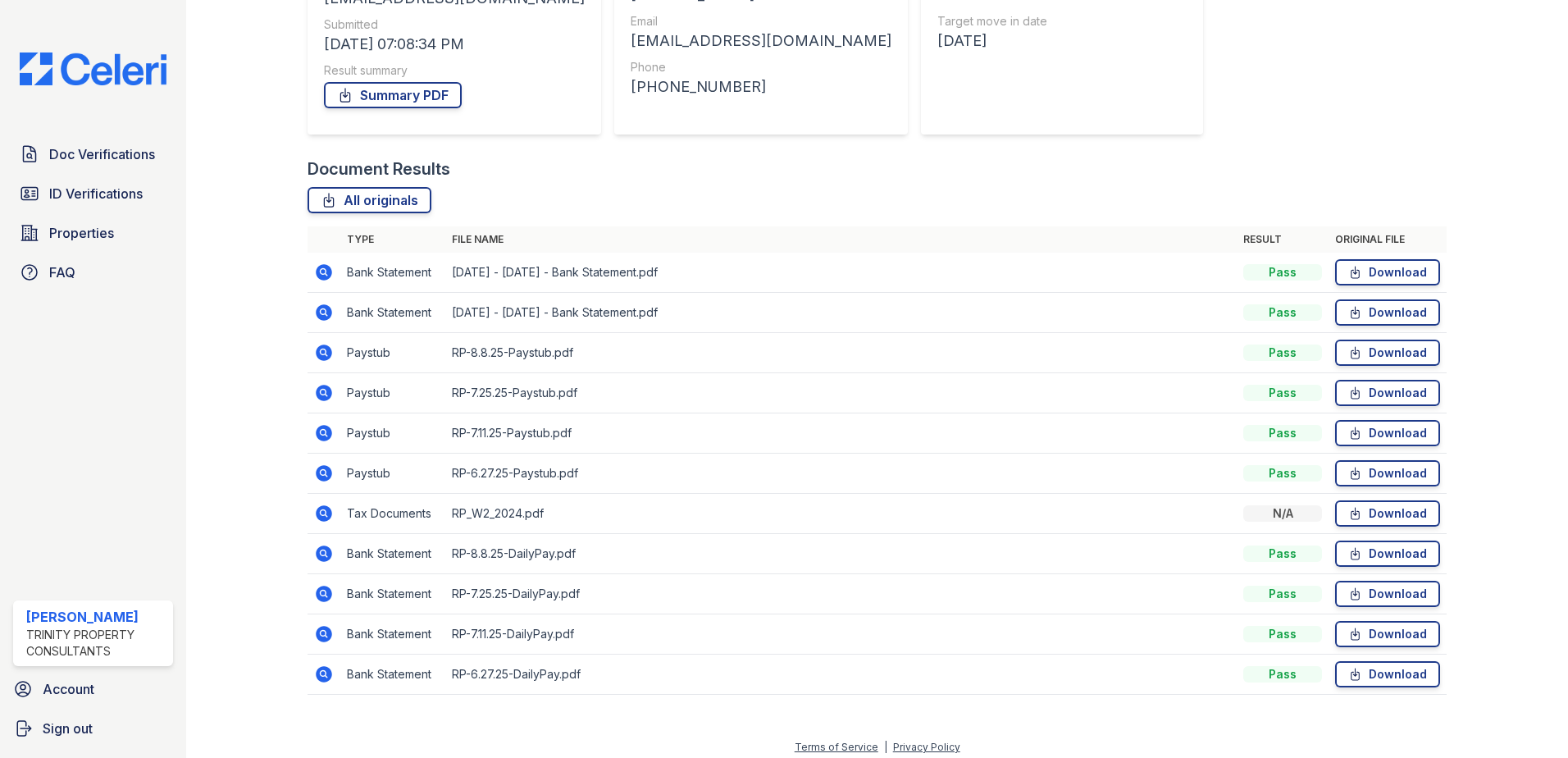
click at [320, 397] on icon at bounding box center [323, 392] width 16 height 16
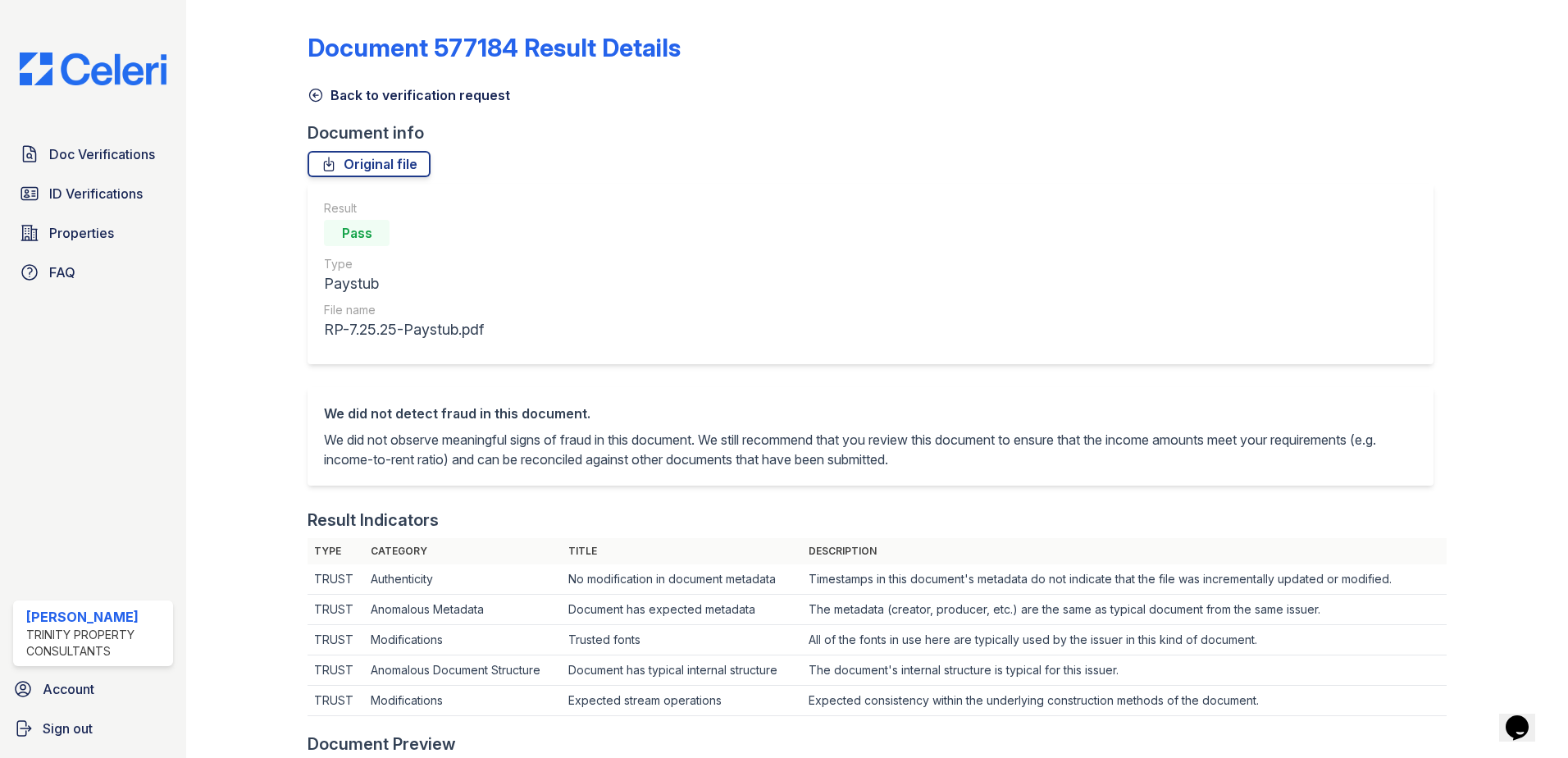
click at [316, 92] on icon at bounding box center [316, 94] width 16 height 16
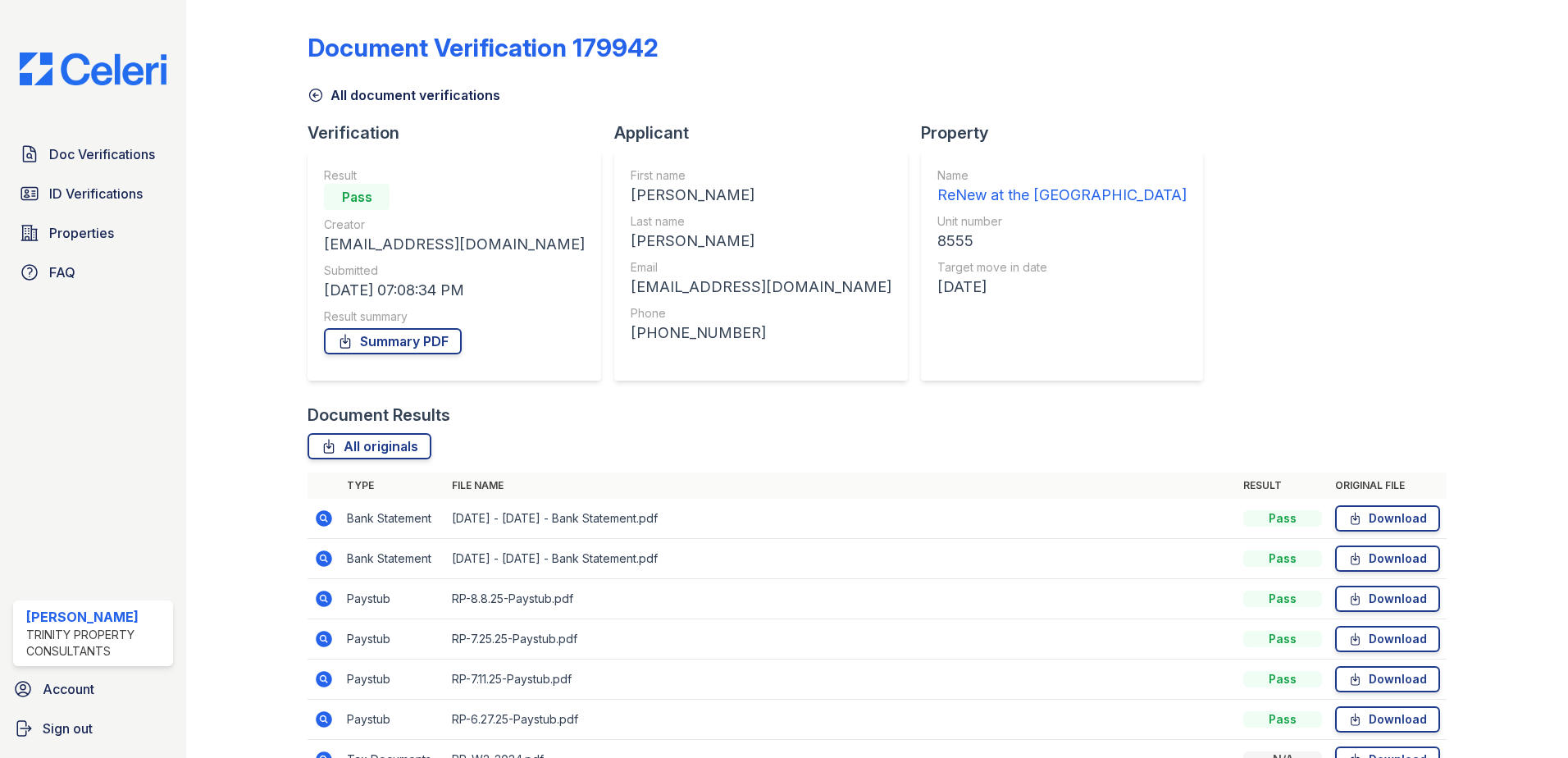
click at [319, 94] on icon at bounding box center [316, 94] width 16 height 16
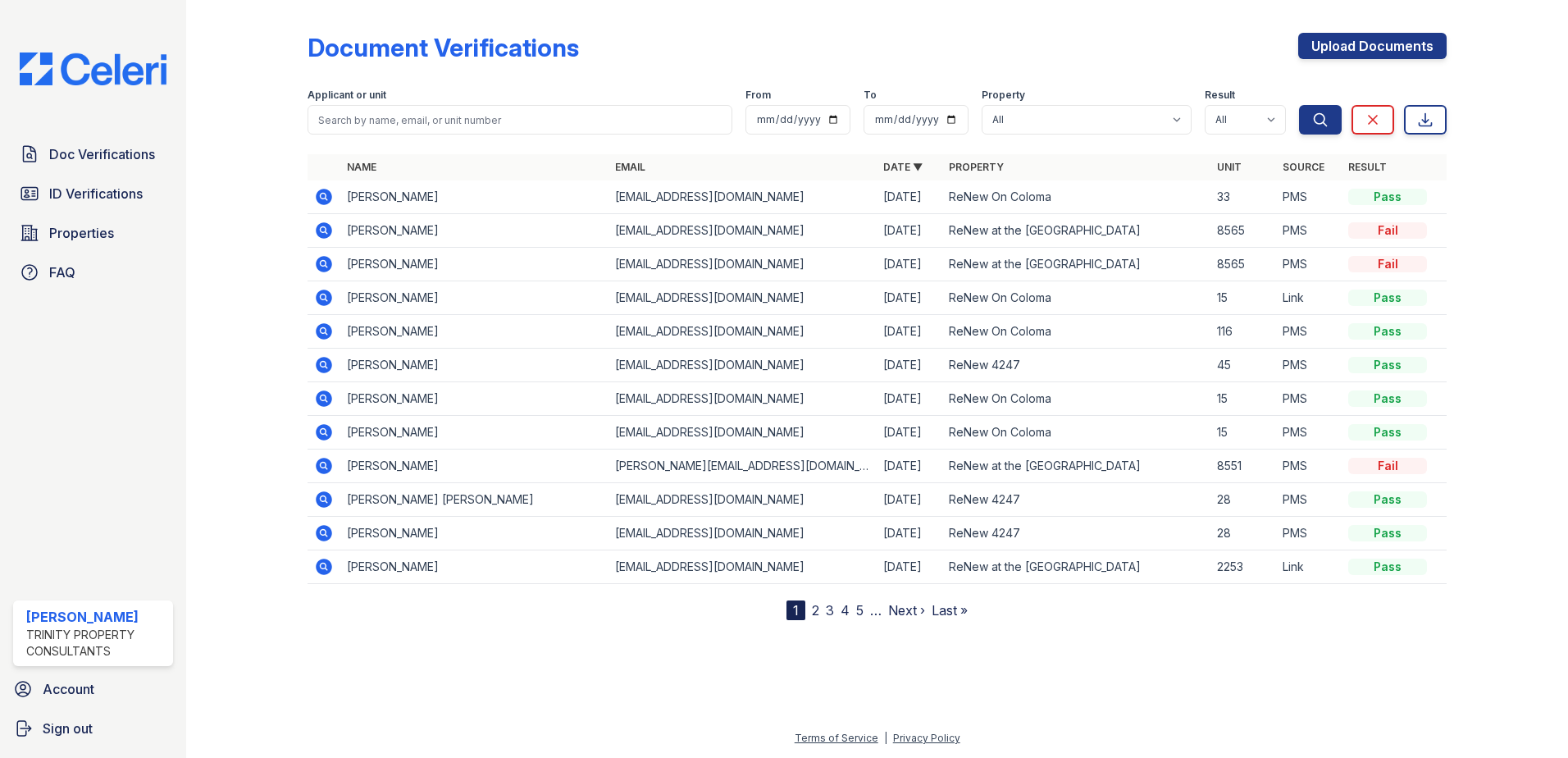
click at [326, 261] on icon at bounding box center [323, 263] width 16 height 16
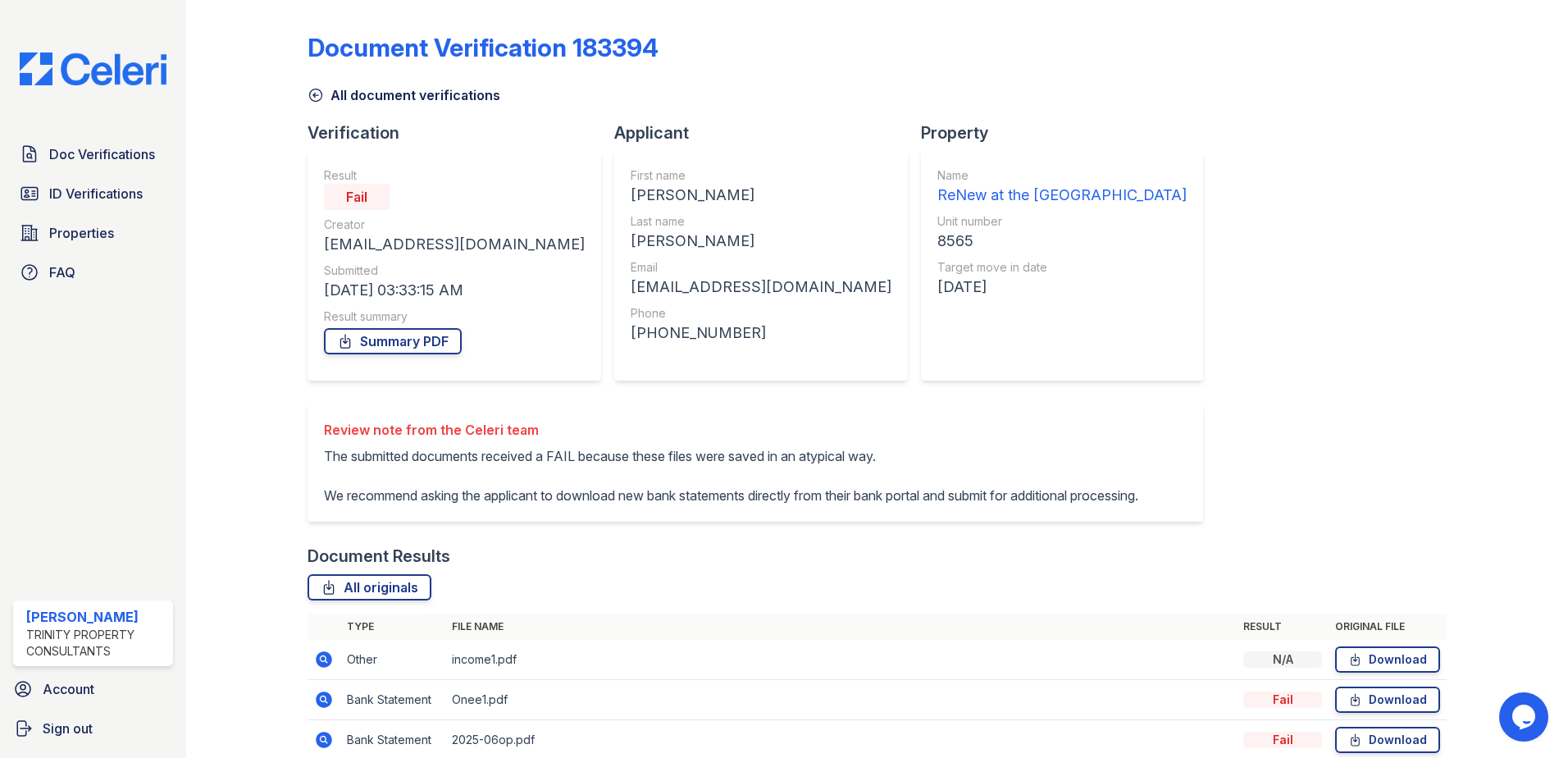
click at [319, 93] on icon at bounding box center [316, 94] width 16 height 16
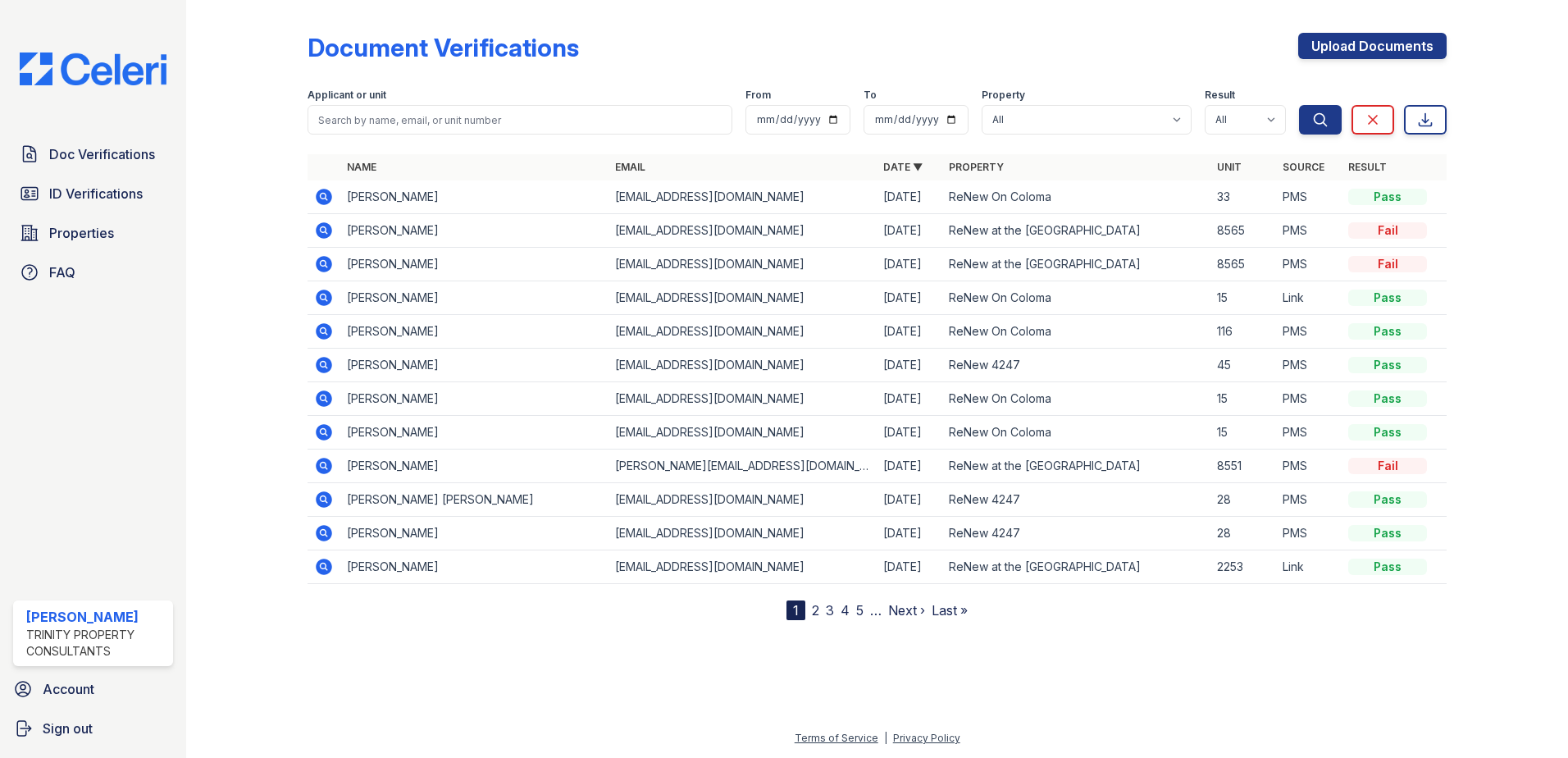
click at [325, 258] on icon at bounding box center [323, 263] width 16 height 16
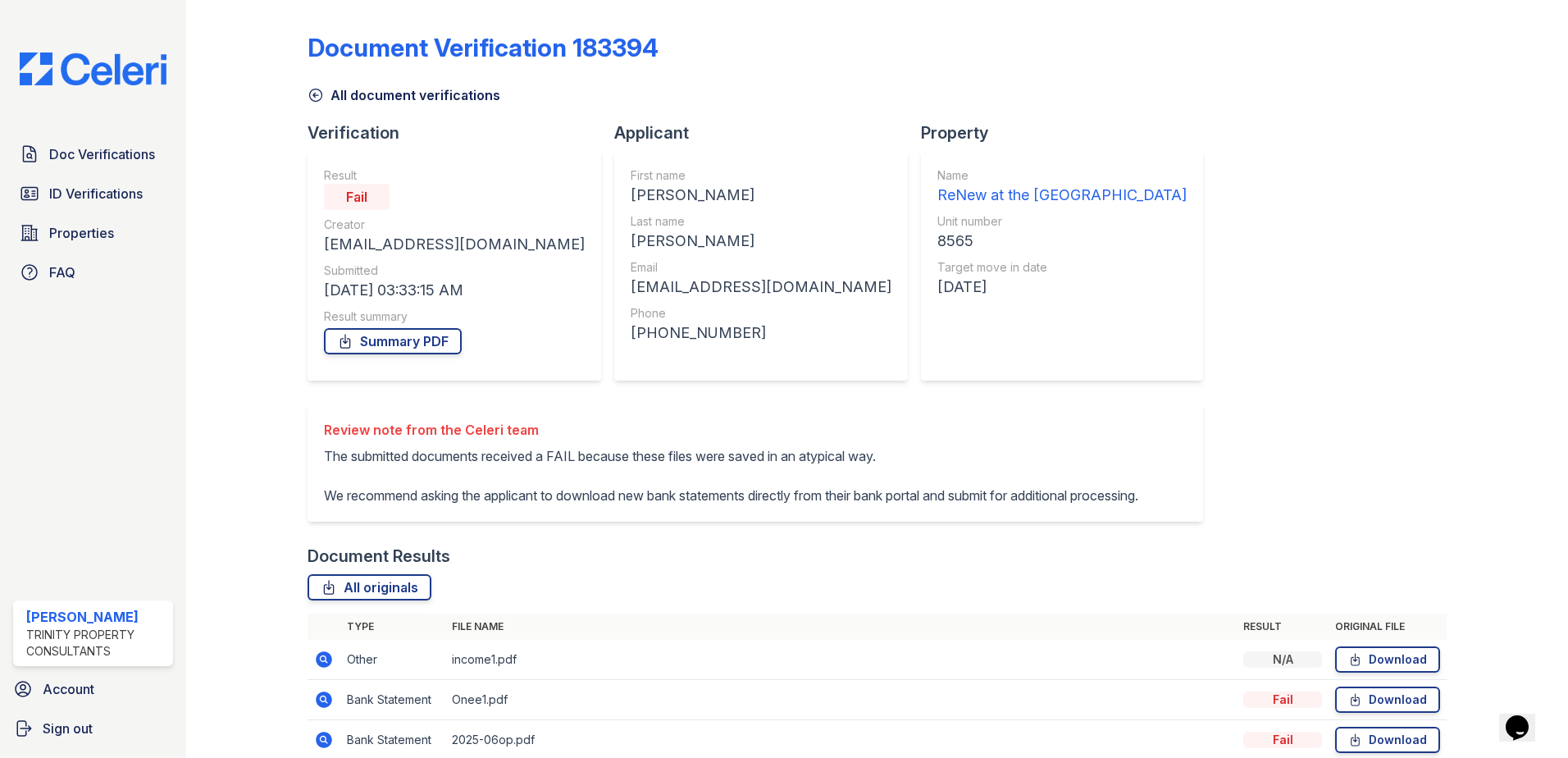
click at [313, 90] on icon at bounding box center [316, 95] width 12 height 12
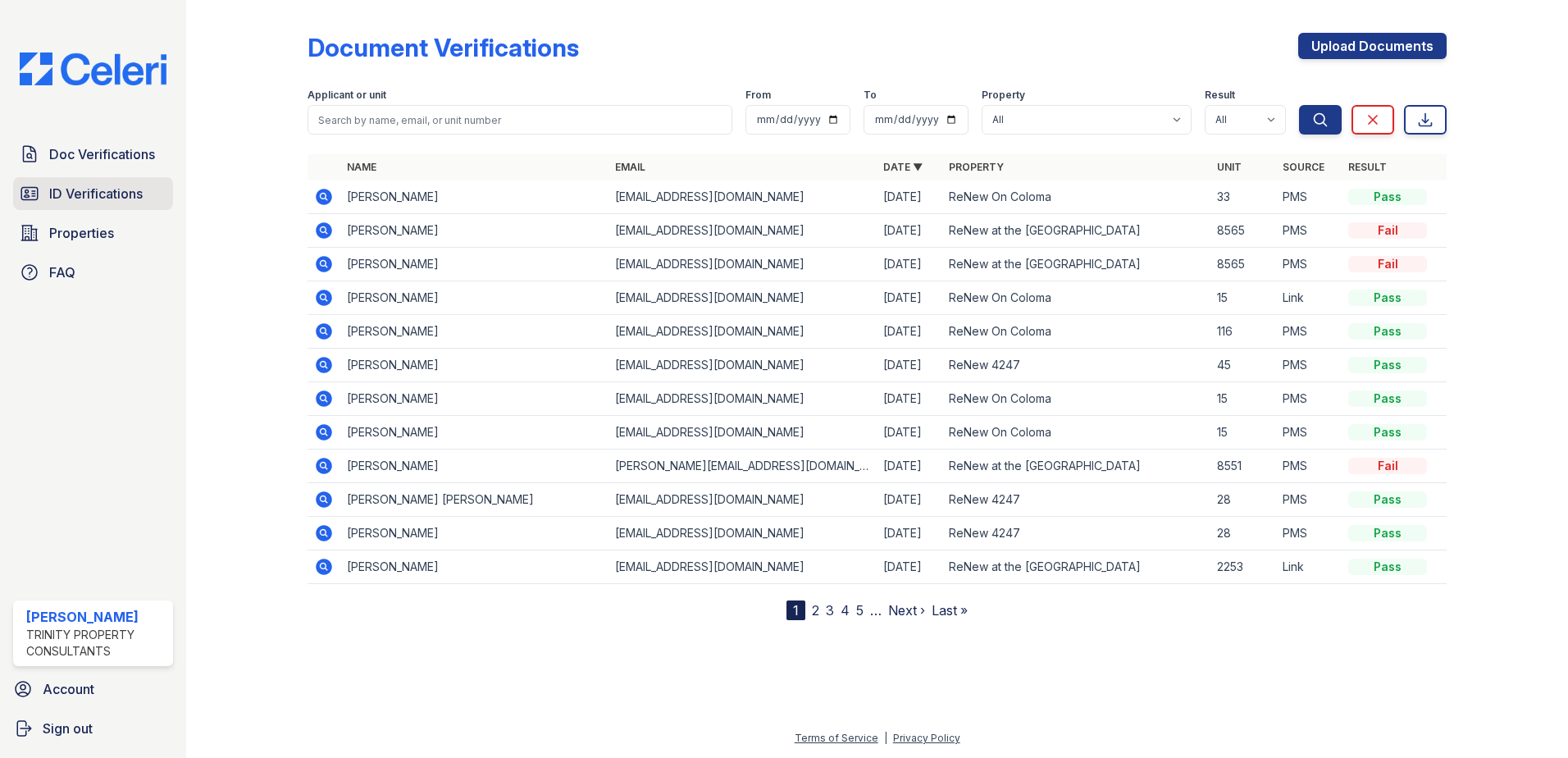
click at [106, 180] on link "ID Verifications" at bounding box center [93, 194] width 160 height 32
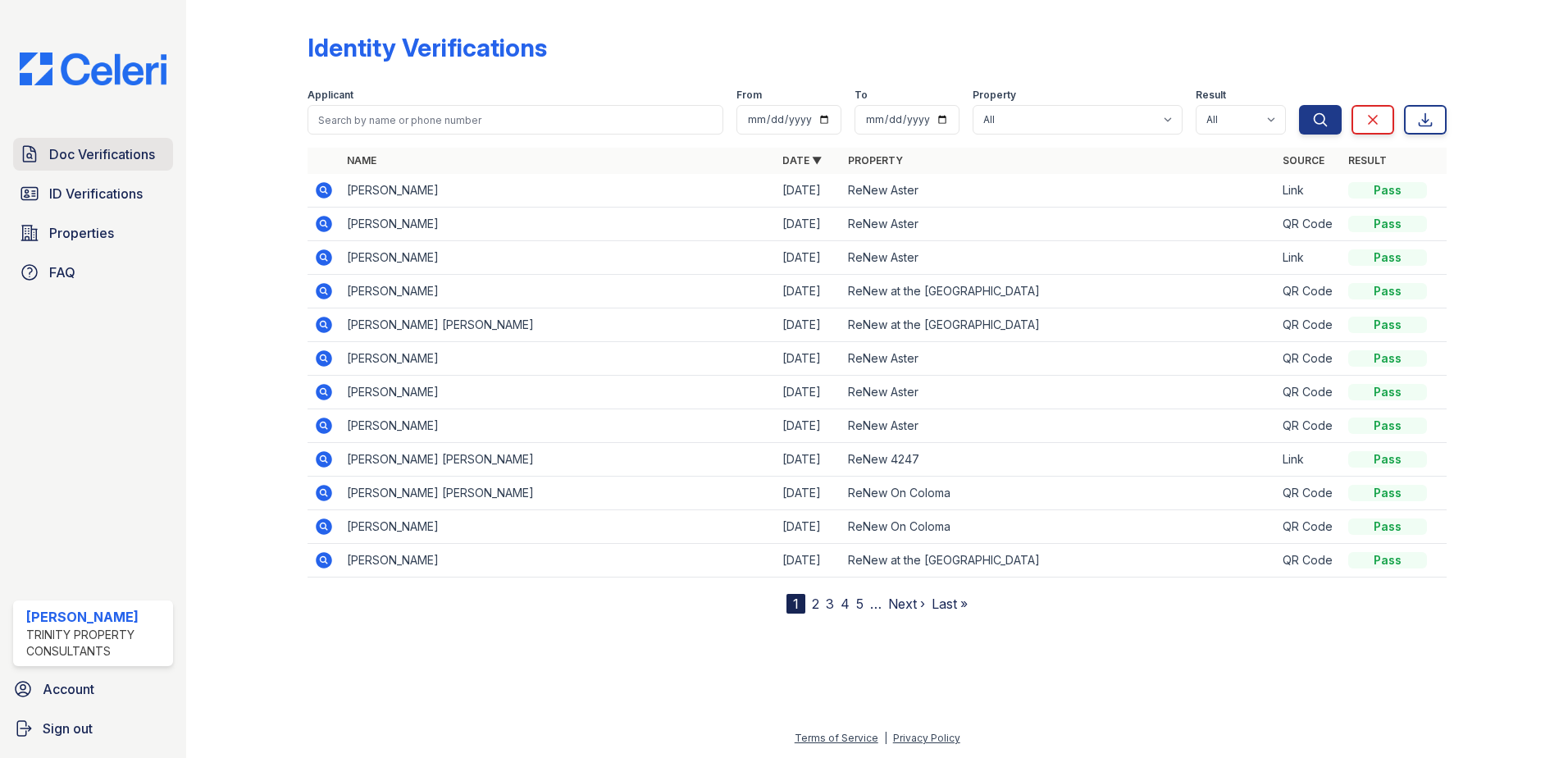
click at [132, 157] on span "Doc Verifications" at bounding box center [102, 154] width 106 height 20
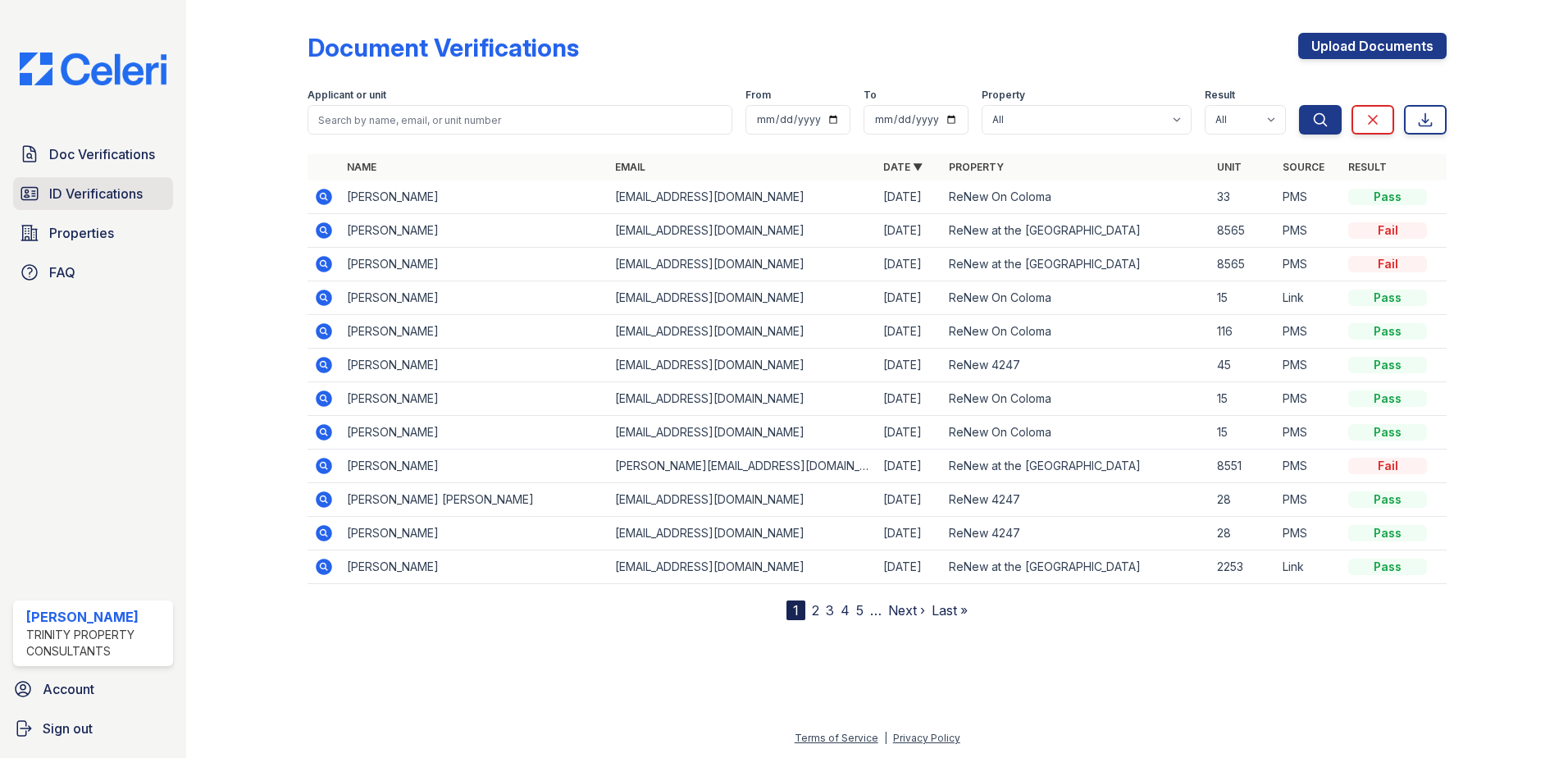
click at [108, 187] on span "ID Verifications" at bounding box center [96, 194] width 93 height 20
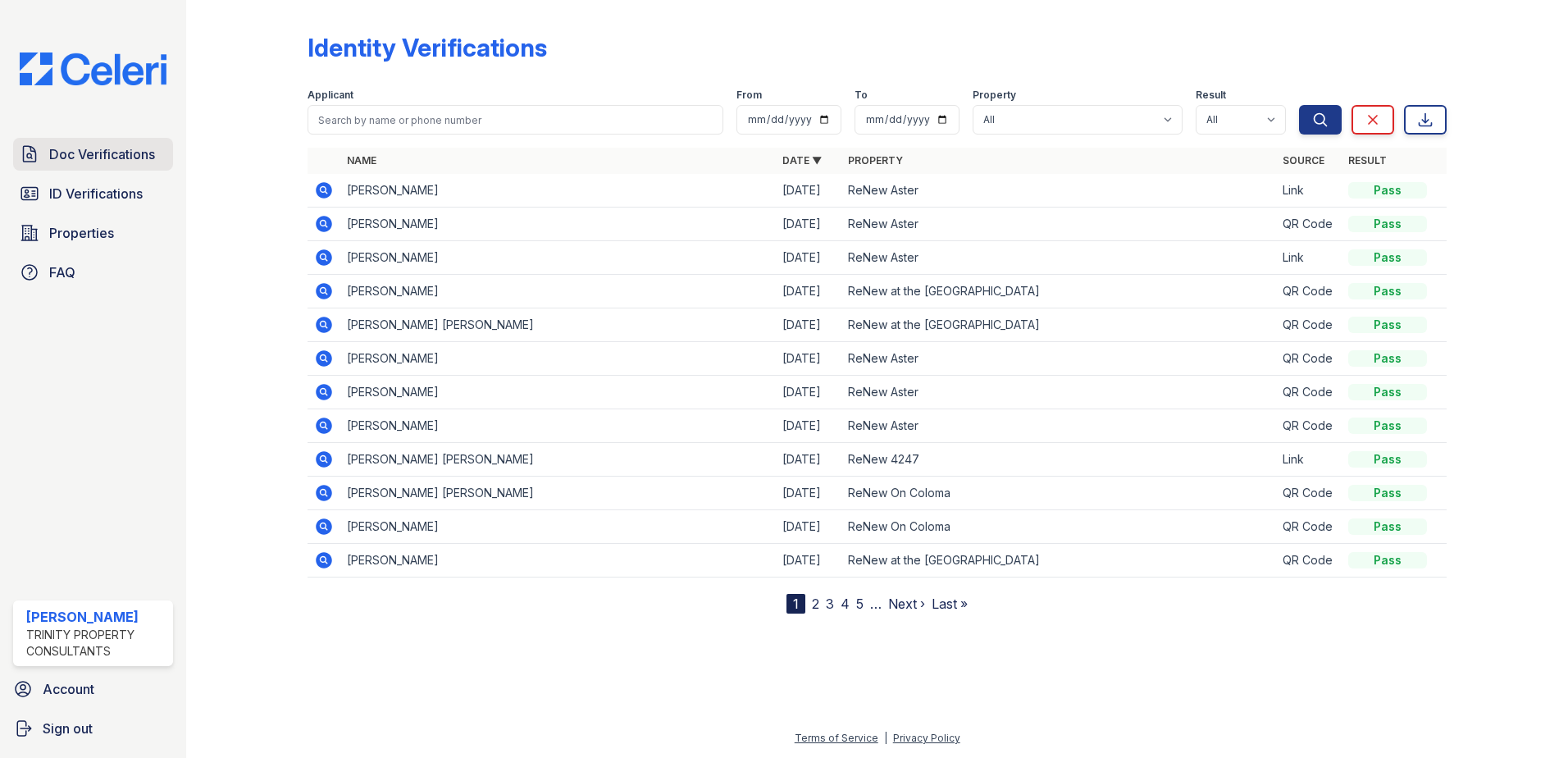
click at [107, 165] on link "Doc Verifications" at bounding box center [93, 154] width 160 height 32
